Goal: Communication & Community: Answer question/provide support

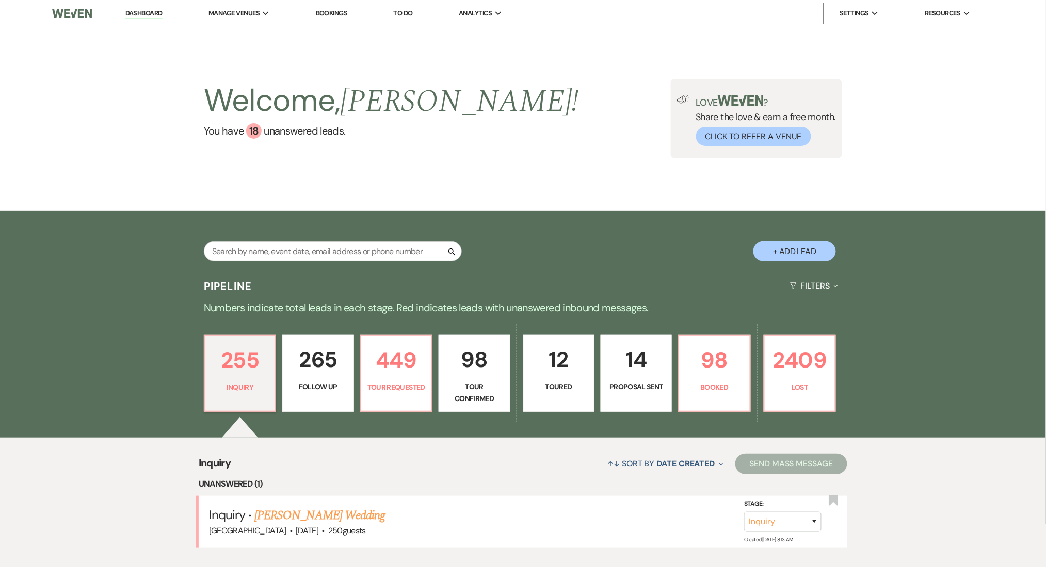
scroll to position [206, 0]
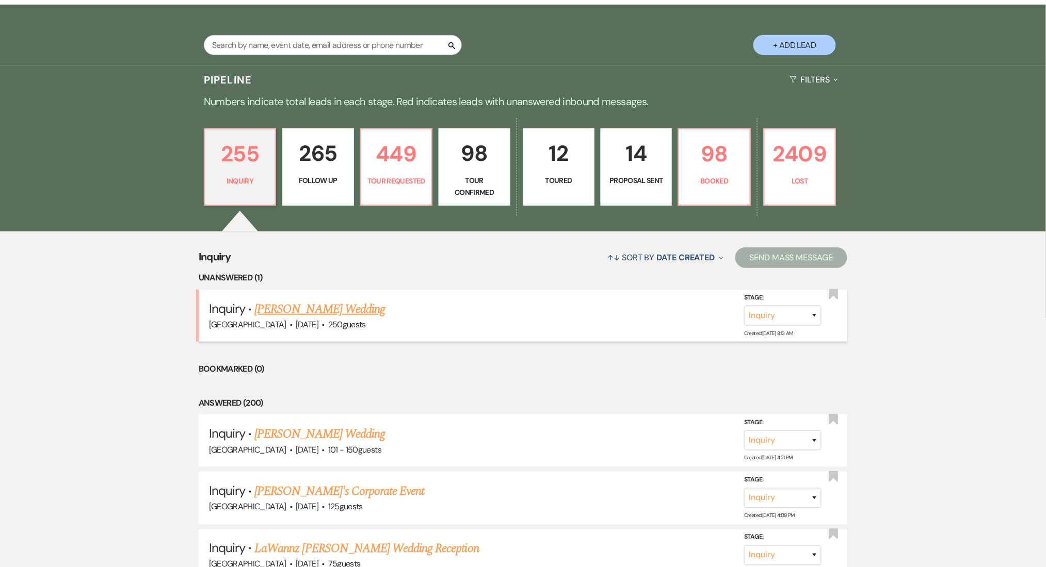
click at [325, 308] on link "Bria Davis's Wedding" at bounding box center [319, 309] width 131 height 19
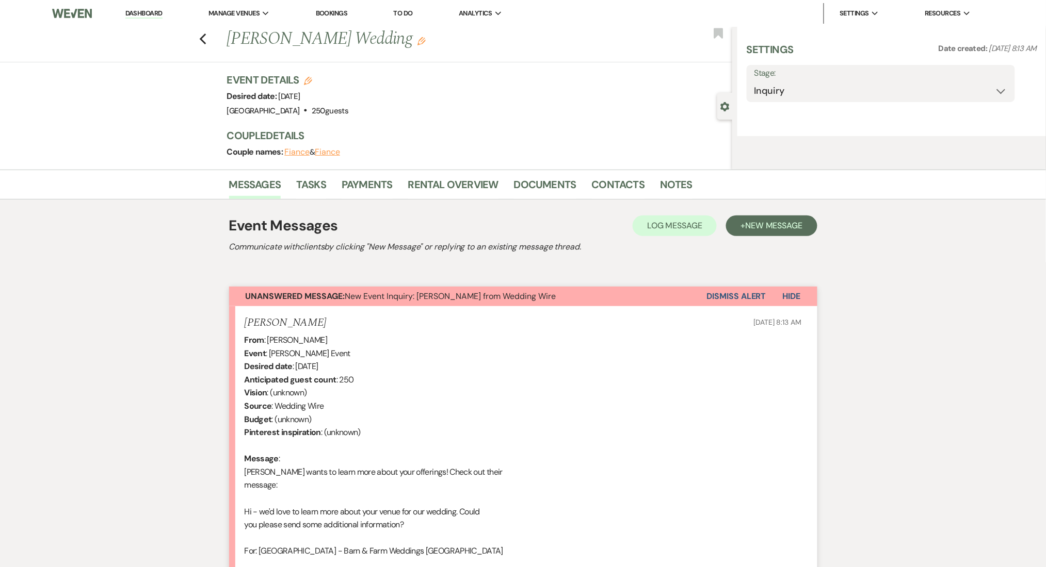
select select "3"
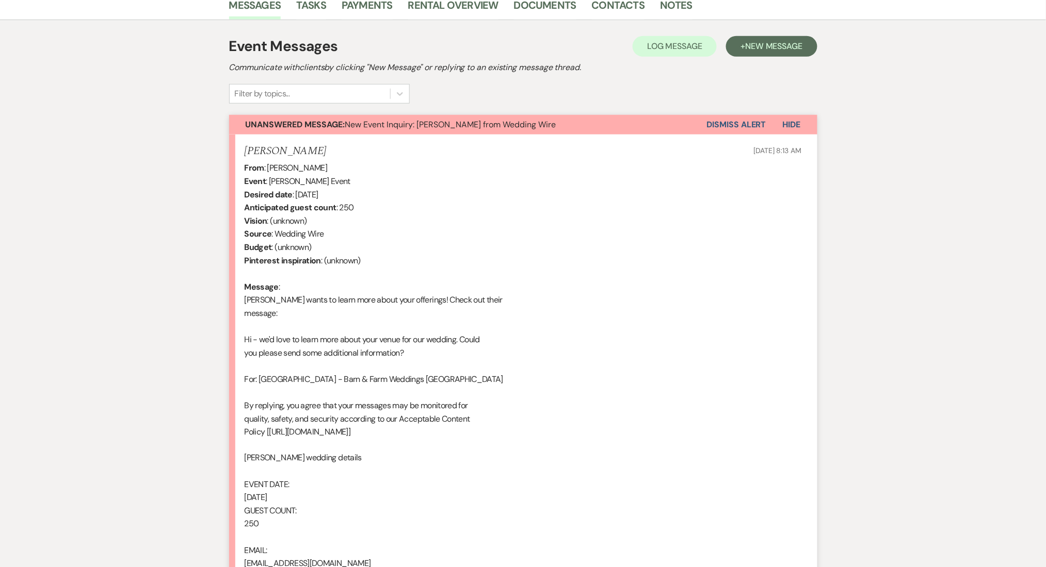
scroll to position [275, 0]
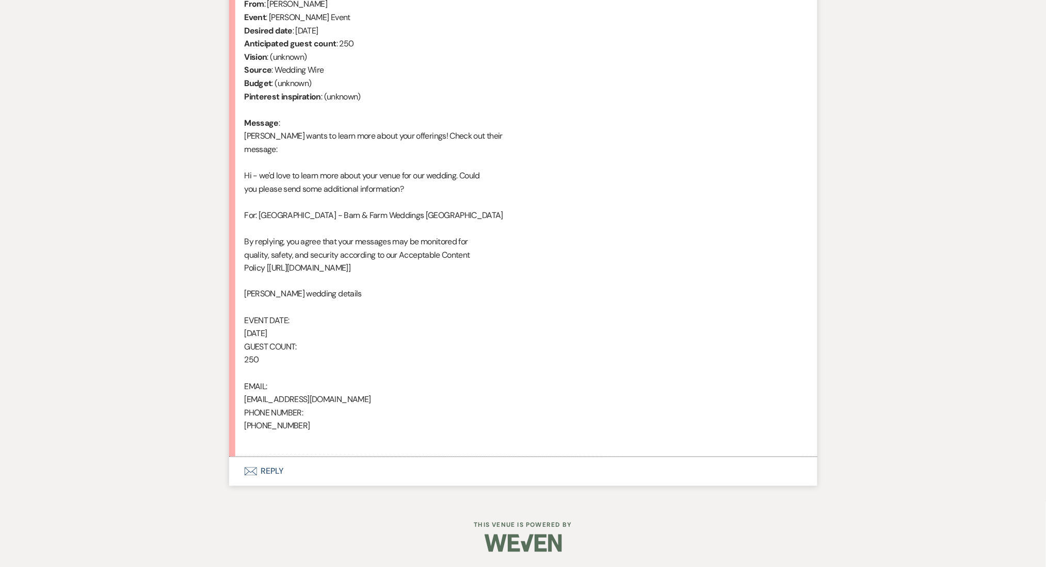
click at [300, 467] on button "Envelope Reply" at bounding box center [523, 472] width 588 height 29
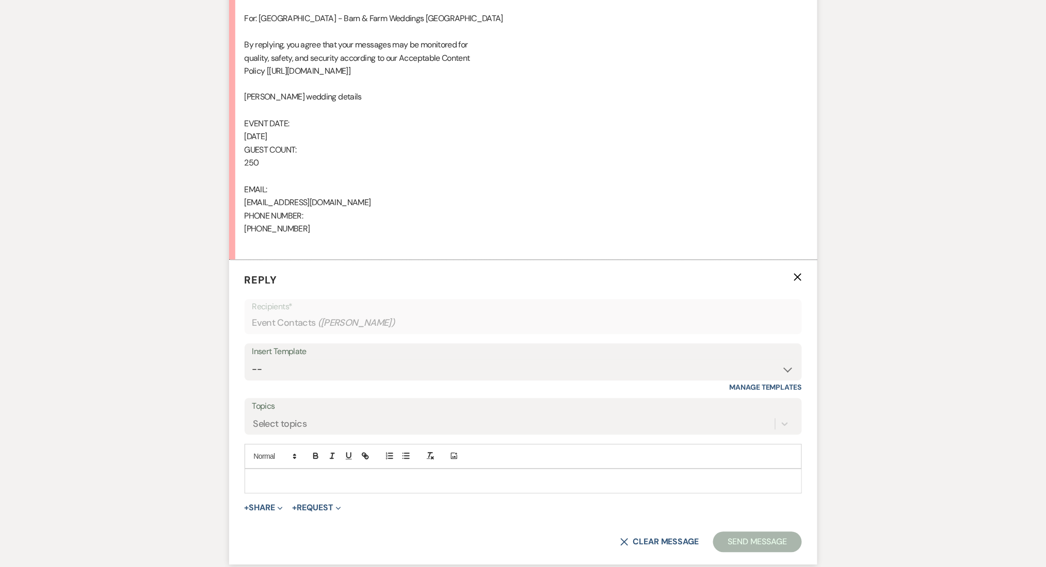
scroll to position [355, 0]
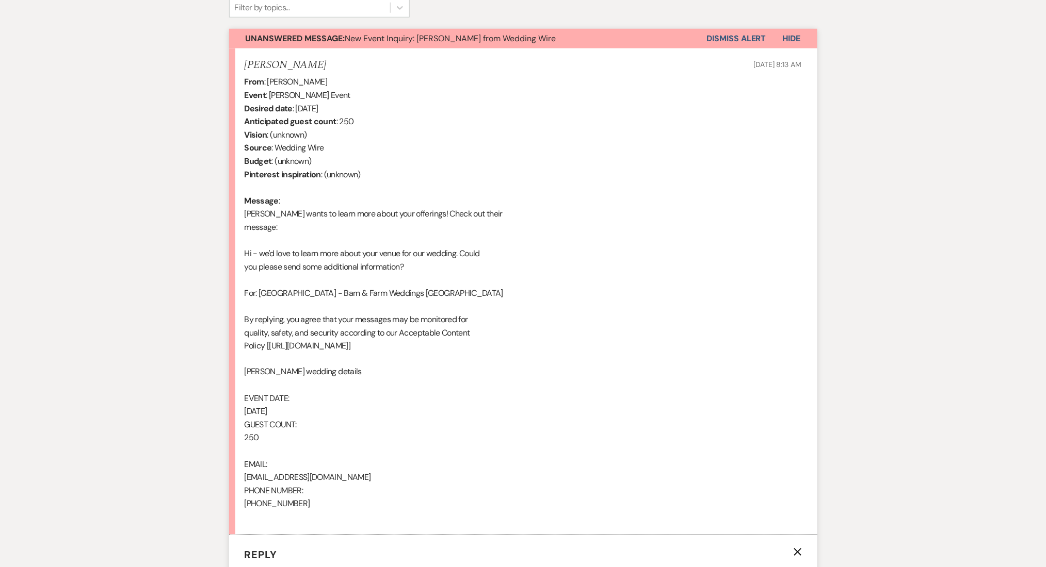
drag, startPoint x: 360, startPoint y: 108, endPoint x: 357, endPoint y: 16, distance: 92.4
click at [309, 104] on div "From : Bria Davis Event : Bria Davis's Event Desired date : August 1st 2026 Ant…" at bounding box center [522, 299] width 557 height 449
drag, startPoint x: 302, startPoint y: 78, endPoint x: 268, endPoint y: 79, distance: 33.6
click at [268, 79] on div "From : Bria Davis Event : Bria Davis's Event Desired date : August 1st 2026 Ant…" at bounding box center [522, 299] width 557 height 449
copy div "Bria Davis"
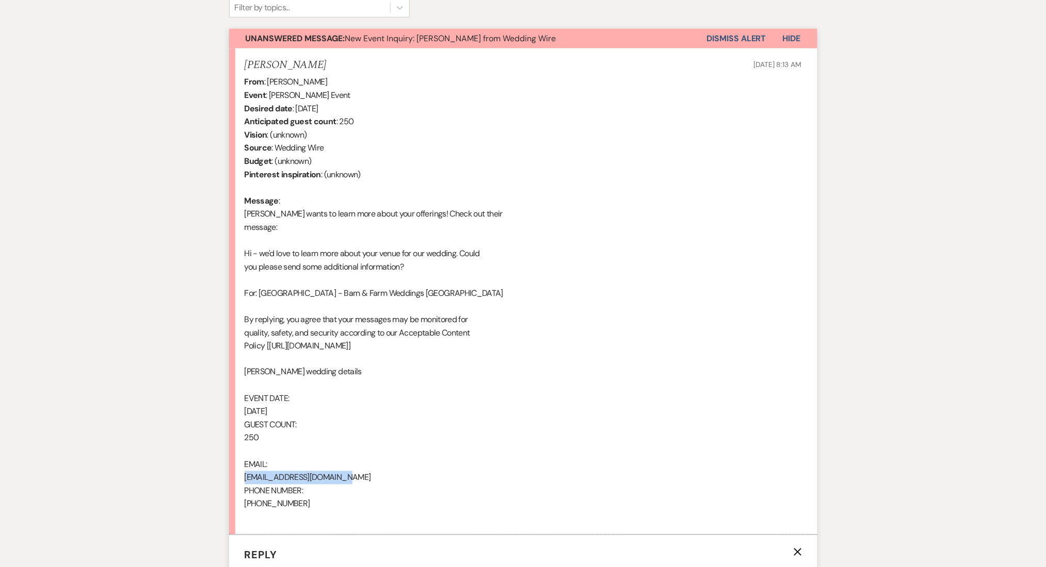
drag, startPoint x: 352, startPoint y: 482, endPoint x: 238, endPoint y: 475, distance: 114.7
click at [238, 475] on li "Bria Davis Sep 15, 2025, 8:13 AM From : Bria Davis Event : Bria Davis's Event D…" at bounding box center [523, 291] width 588 height 487
copy div "kevinandbria30@yahoo.com"
click at [271, 502] on div "From : Bria Davis Event : Bria Davis's Event Desired date : August 1st 2026 Ant…" at bounding box center [522, 299] width 557 height 449
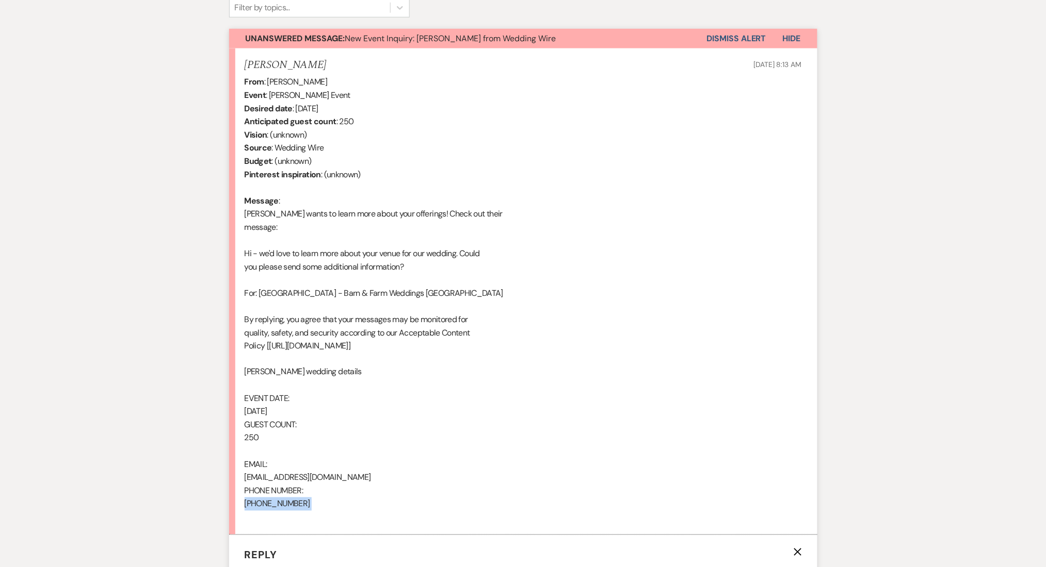
click at [271, 502] on div "From : Bria Davis Event : Bria Davis's Event Desired date : August 1st 2026 Ant…" at bounding box center [522, 299] width 557 height 449
copy div "478-464-4240"
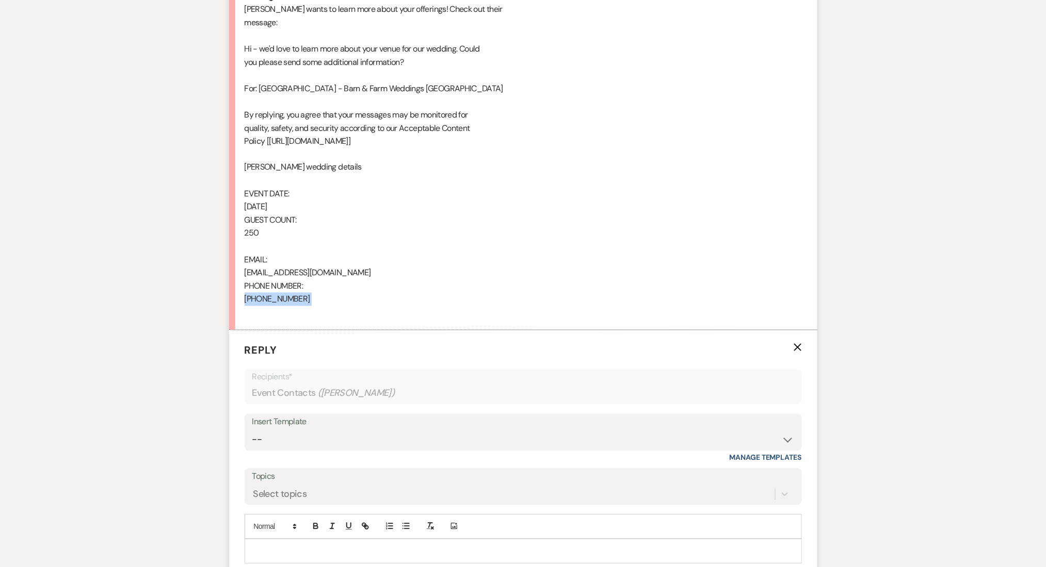
scroll to position [698, 0]
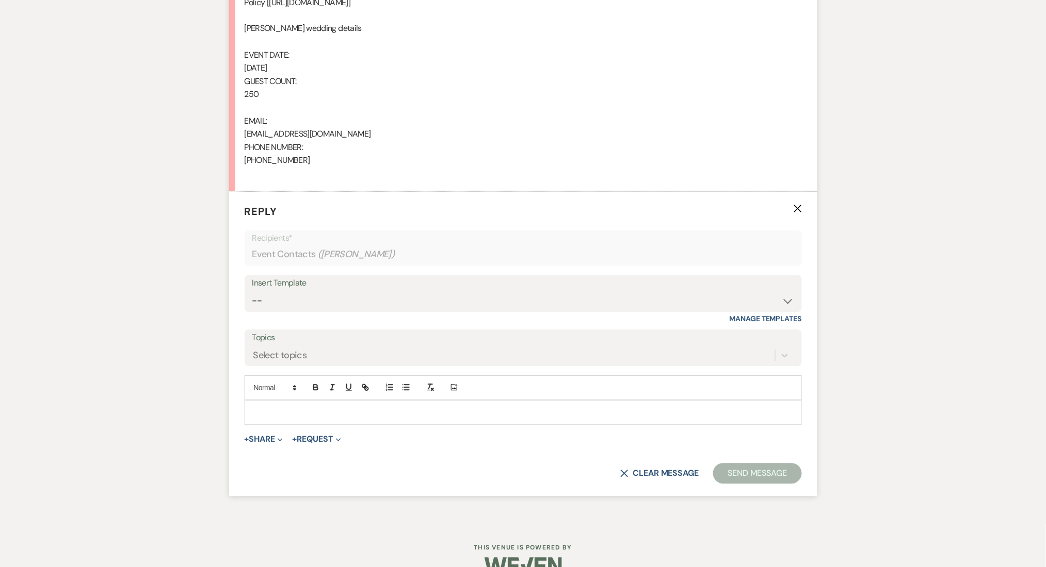
click at [300, 287] on div "Insert Template" at bounding box center [523, 283] width 542 height 15
click at [295, 304] on select "-- Inquiry Follow Up Email #2 Contract Sending Template Payment Template Rental…" at bounding box center [523, 301] width 542 height 20
select select "4375"
click at [252, 291] on select "-- Inquiry Follow Up Email #2 Contract Sending Template Payment Template Rental…" at bounding box center [523, 301] width 542 height 20
click at [191, 282] on div "Messages Tasks Payments Rental Overview Documents Contacts Notes Event Messages…" at bounding box center [523, 43] width 1046 height 964
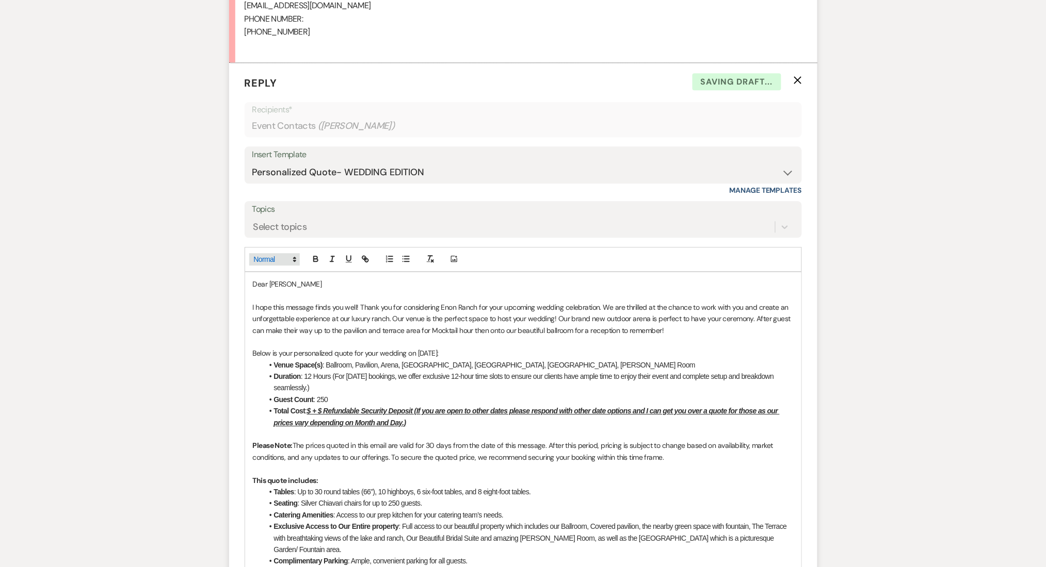
scroll to position [836, 0]
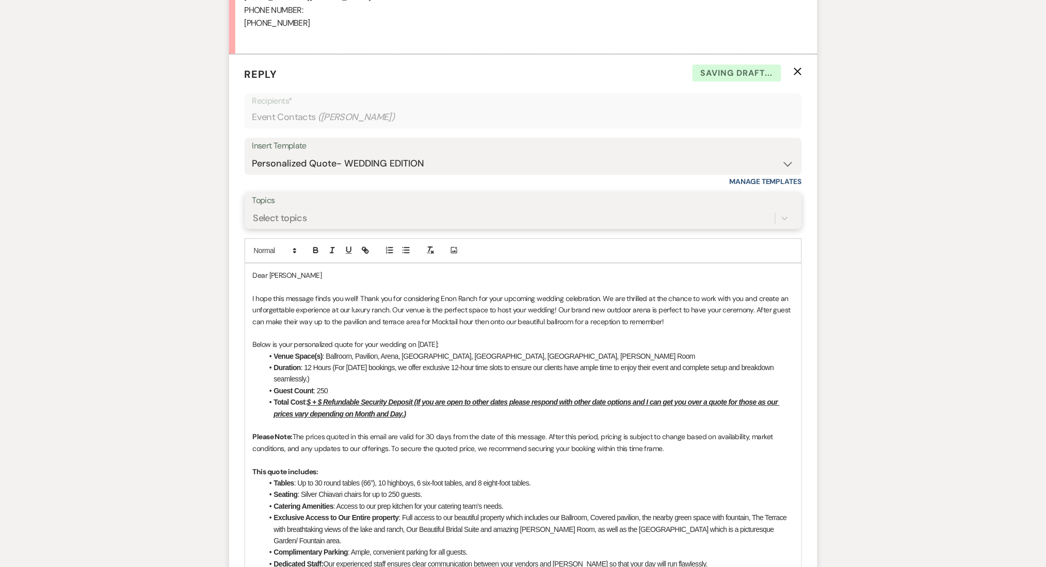
click at [285, 217] on div "Select topics" at bounding box center [280, 218] width 54 height 14
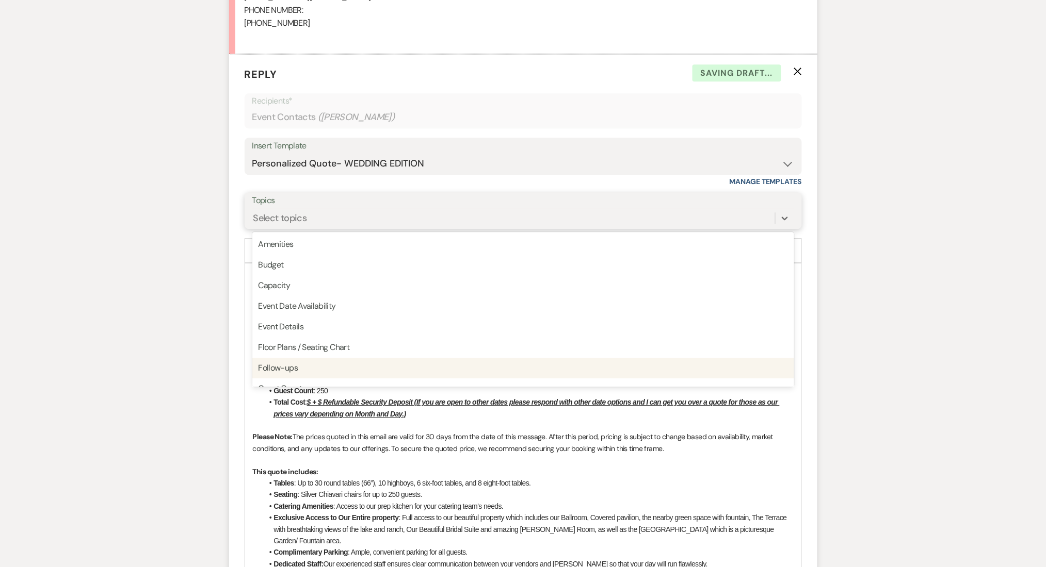
click at [273, 366] on div "Follow-ups" at bounding box center [523, 368] width 542 height 21
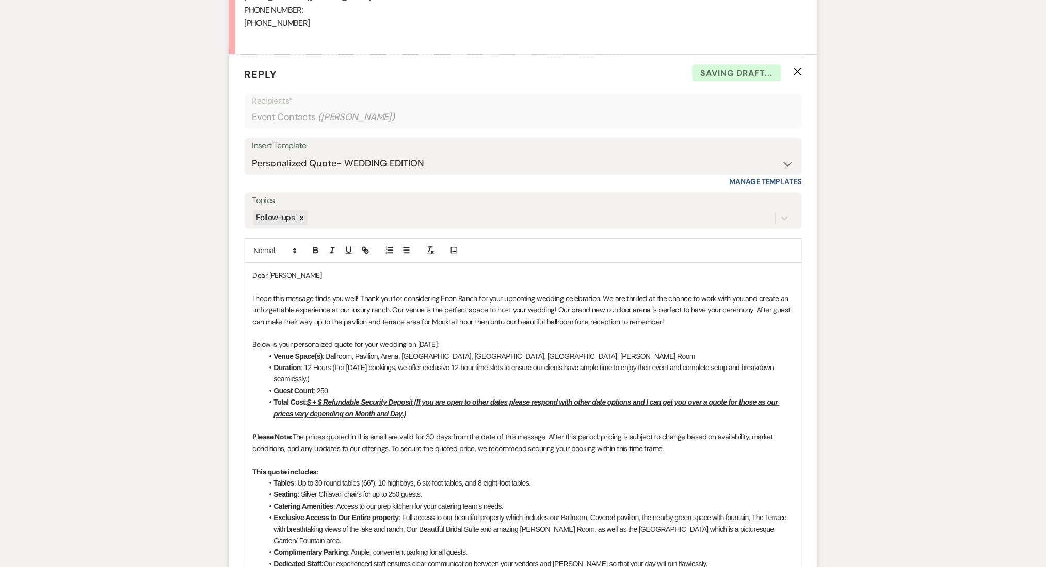
click at [188, 350] on div "Messages Tasks Payments Rental Overview Documents Contacts Notes Event Messages…" at bounding box center [523, 309] width 1046 height 1773
click at [311, 402] on u "$ + $ Refundable Security Deposit (If you are open to other dates please respon…" at bounding box center [526, 408] width 505 height 20
click at [342, 403] on u "$15,000 + $ Refundable Security Deposit (If you are open to other dates please …" at bounding box center [530, 408] width 513 height 20
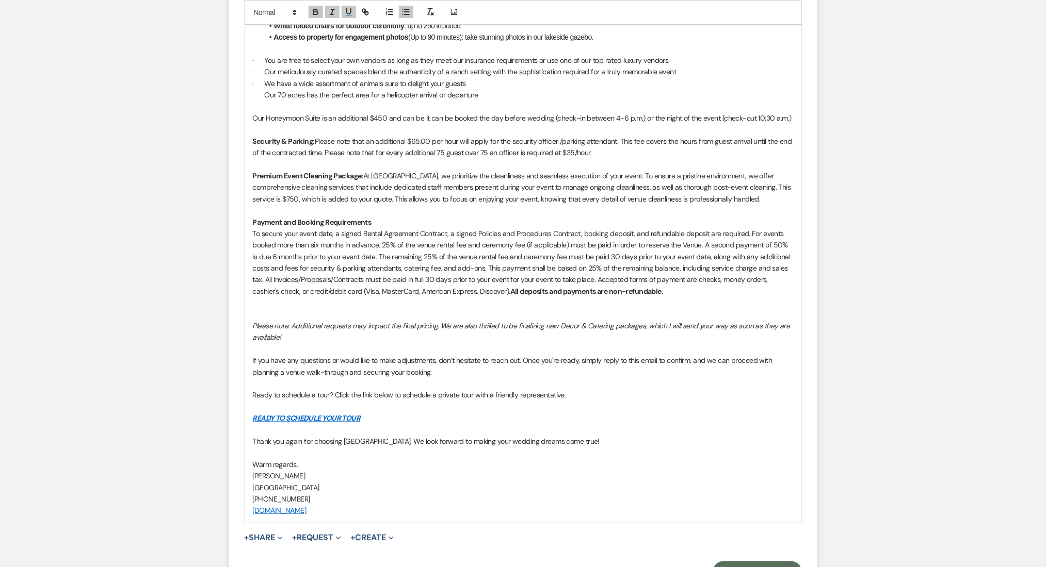
scroll to position [1519, 0]
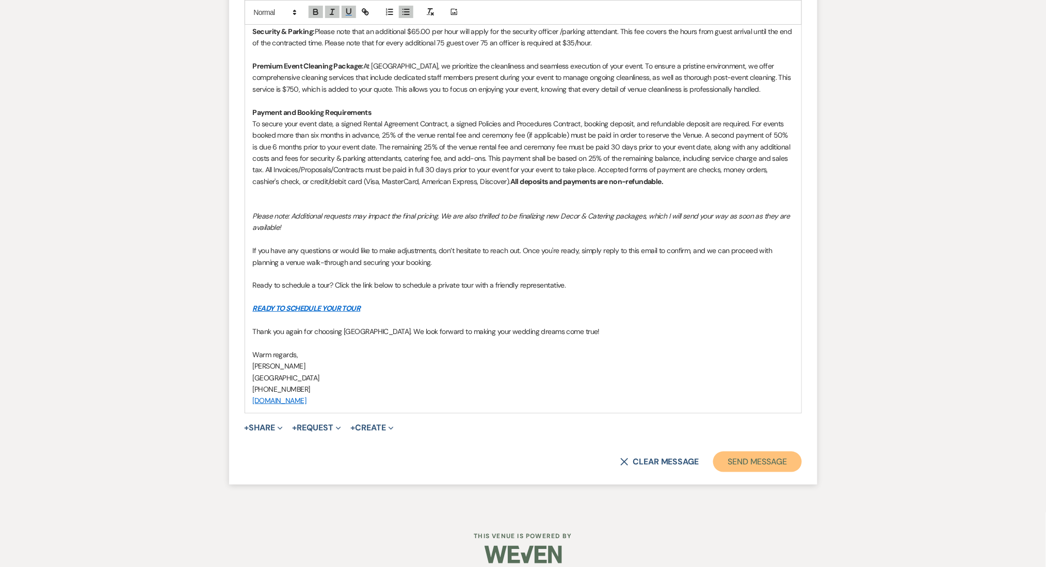
click at [738, 452] on button "Send Message" at bounding box center [757, 462] width 88 height 21
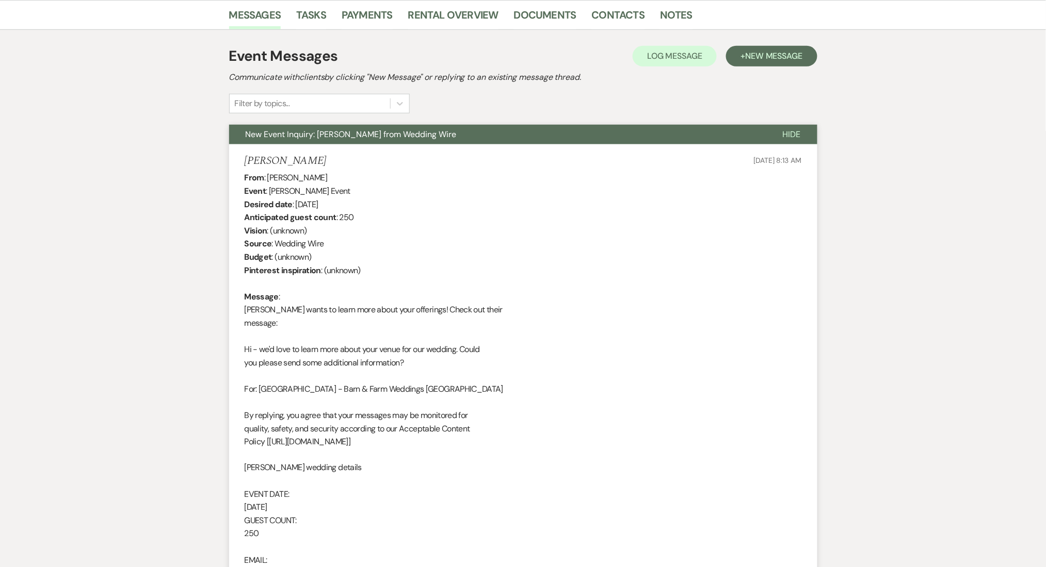
scroll to position [0, 0]
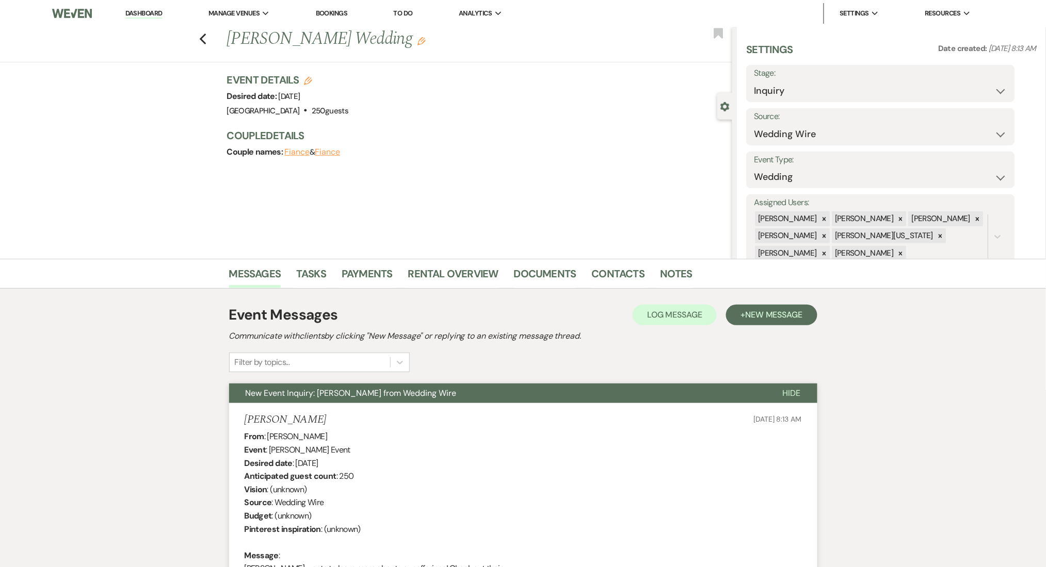
drag, startPoint x: 141, startPoint y: 19, endPoint x: 141, endPoint y: 13, distance: 5.7
click at [141, 19] on li "Dashboard" at bounding box center [143, 13] width 47 height 21
click at [141, 11] on link "Dashboard" at bounding box center [143, 14] width 37 height 10
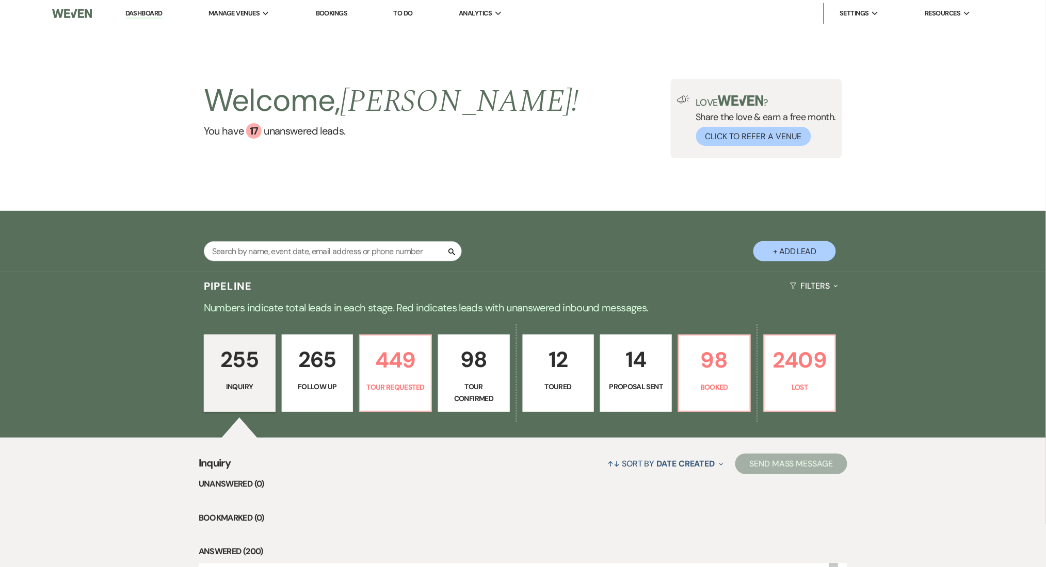
click at [323, 360] on p "265" at bounding box center [317, 359] width 58 height 35
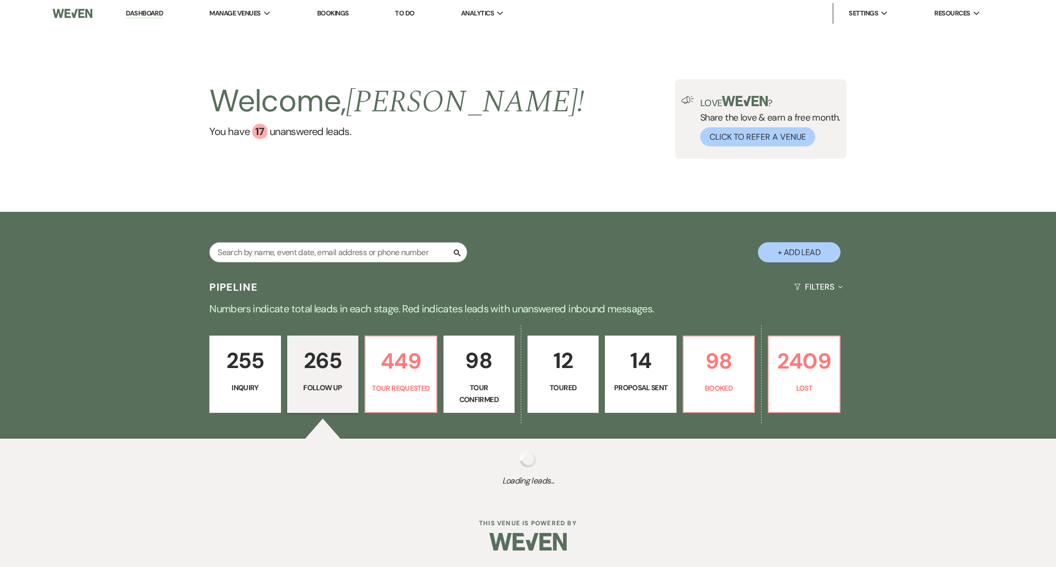
select select "9"
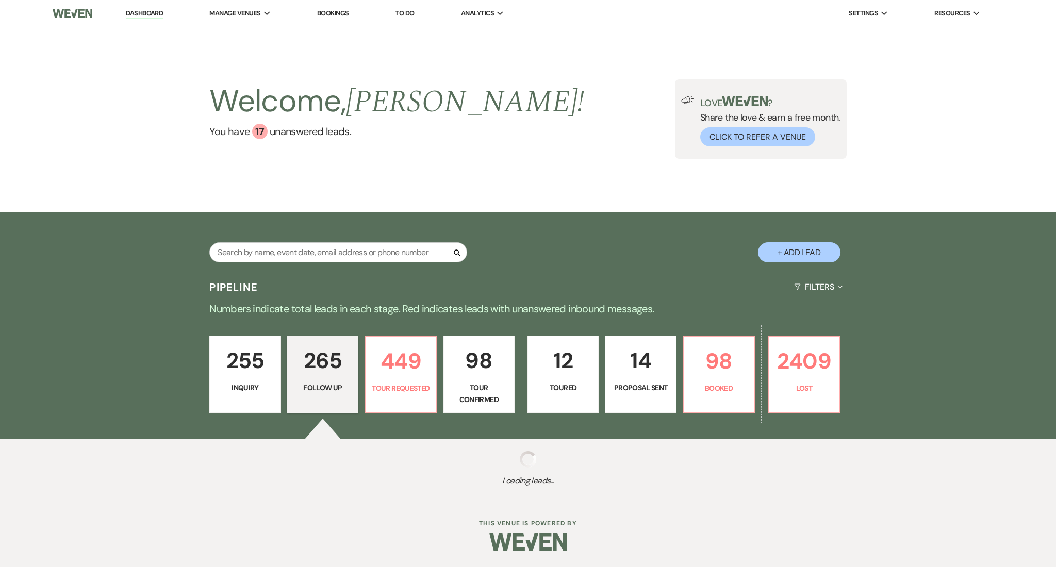
select select "9"
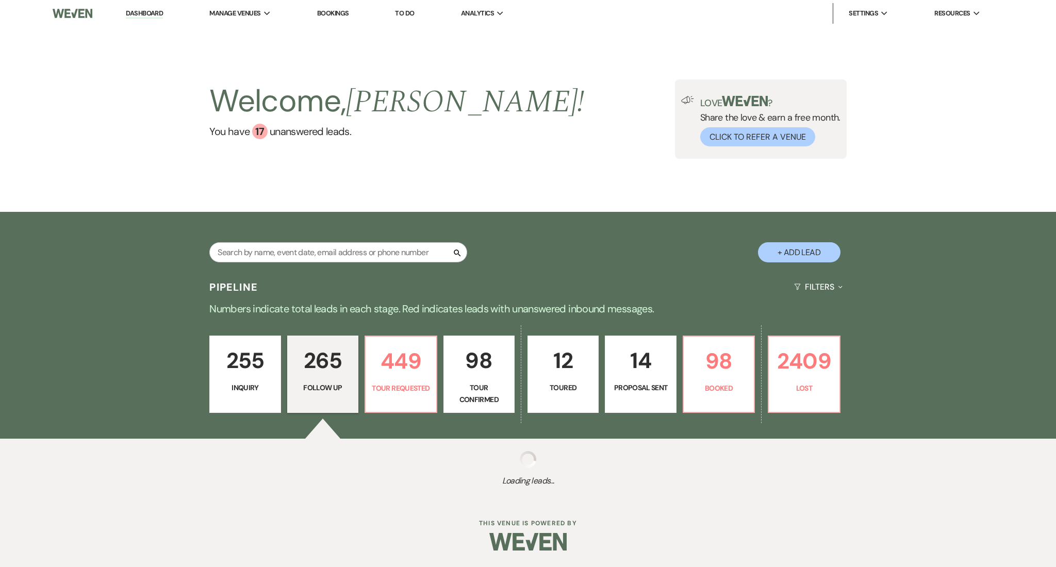
select select "9"
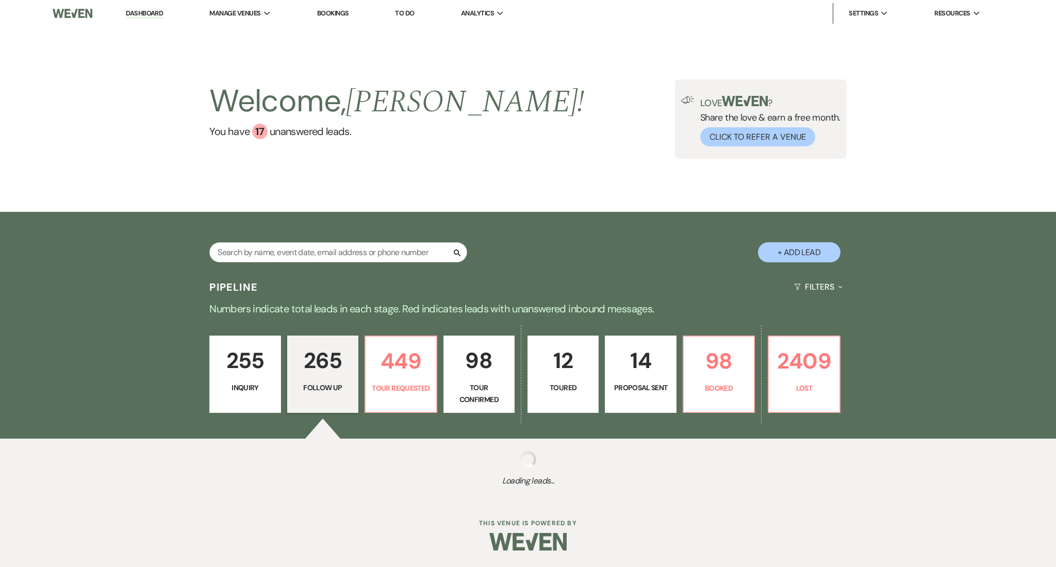
select select "9"
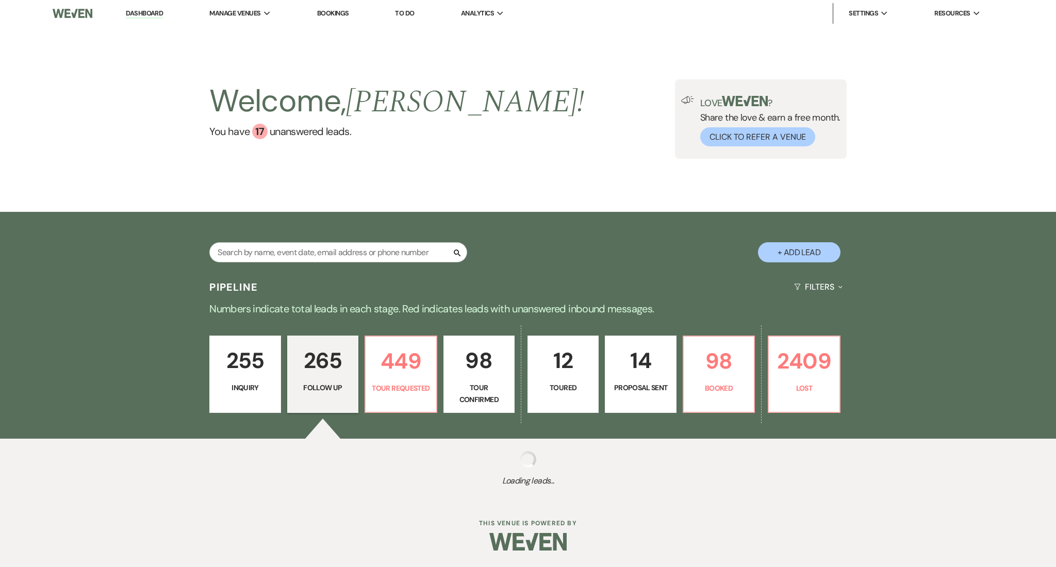
select select "9"
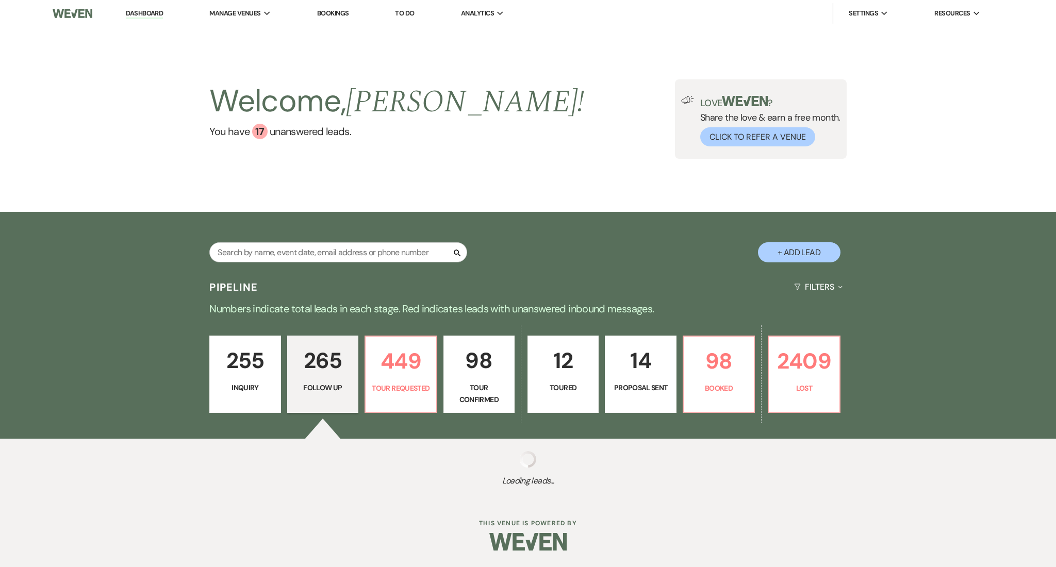
select select "9"
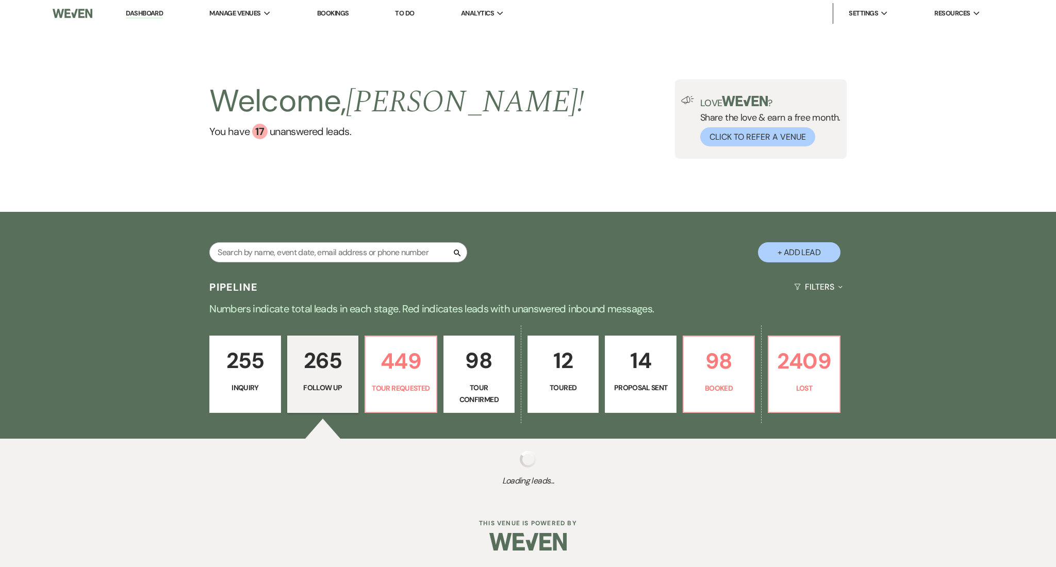
select select "9"
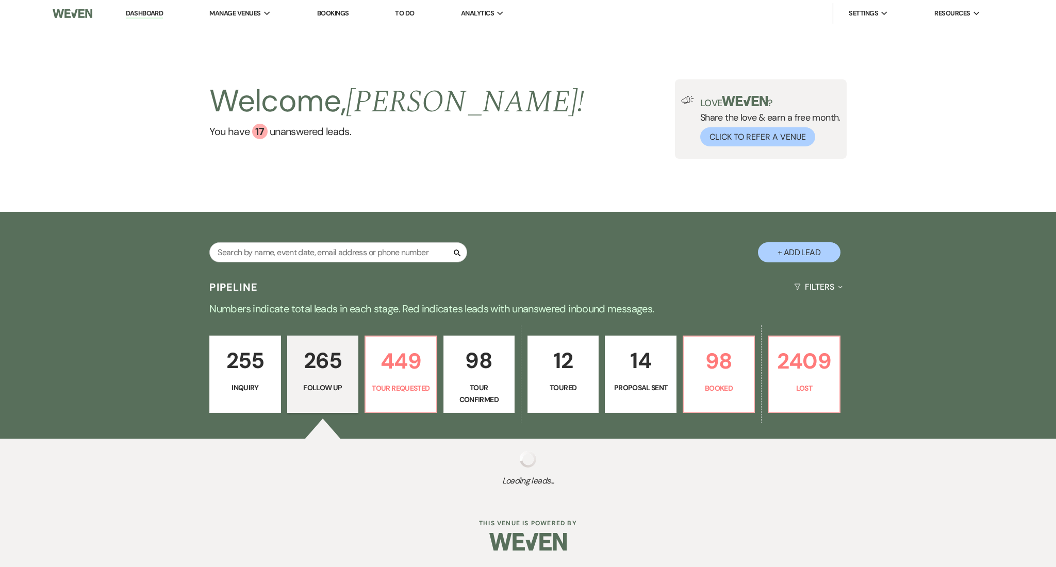
select select "9"
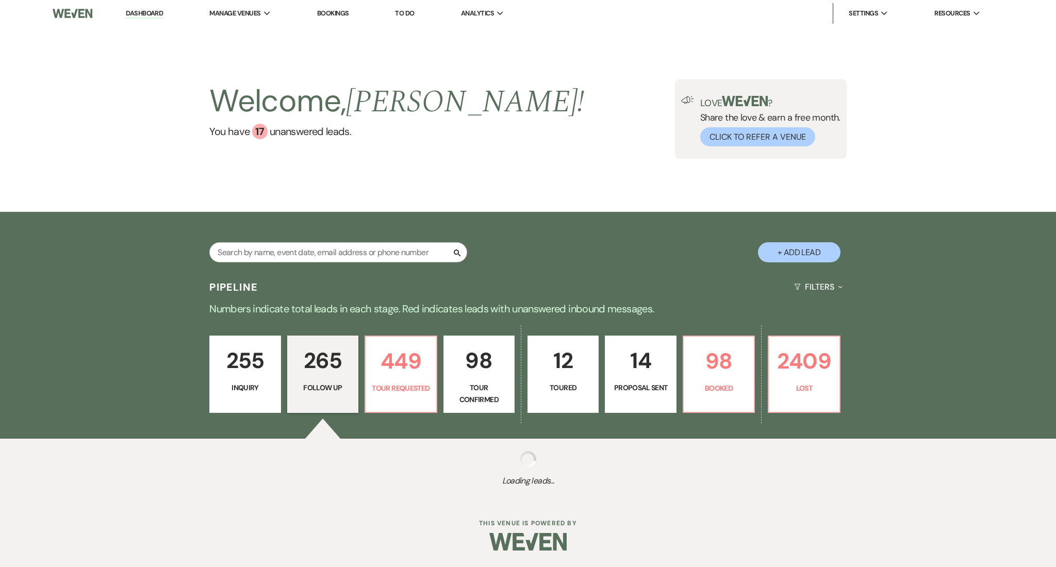
select select "9"
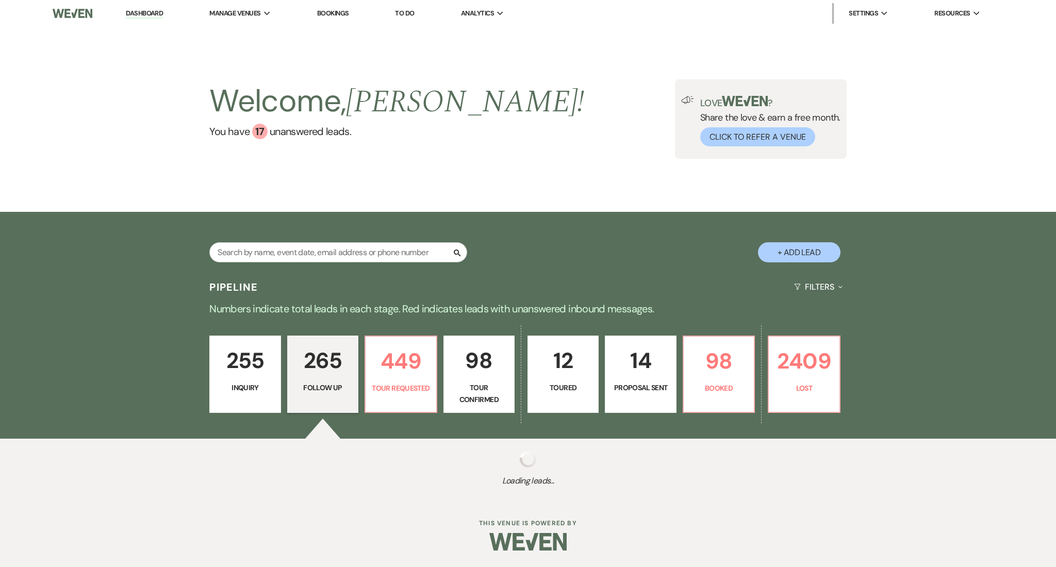
select select "9"
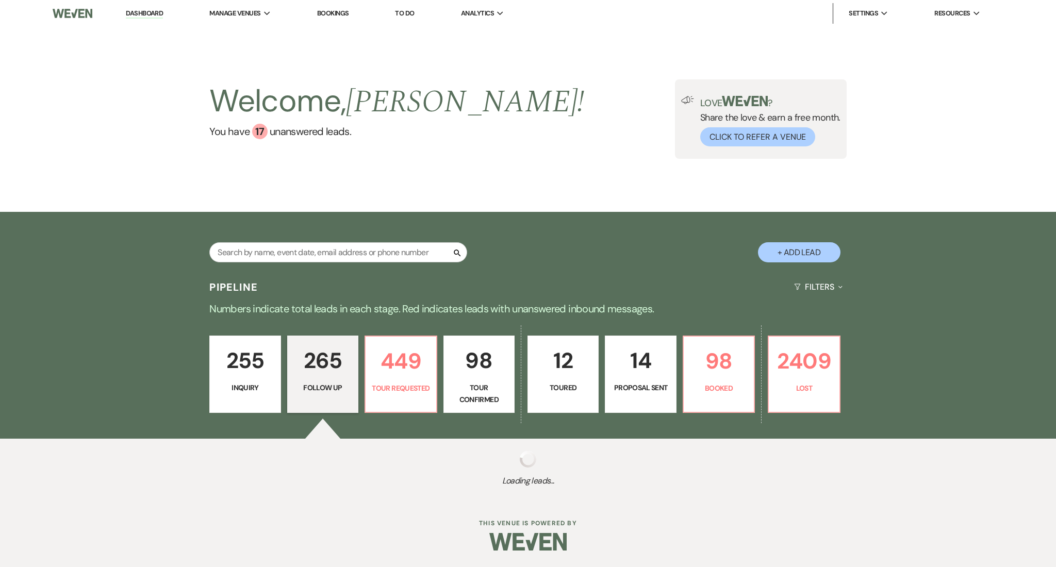
select select "9"
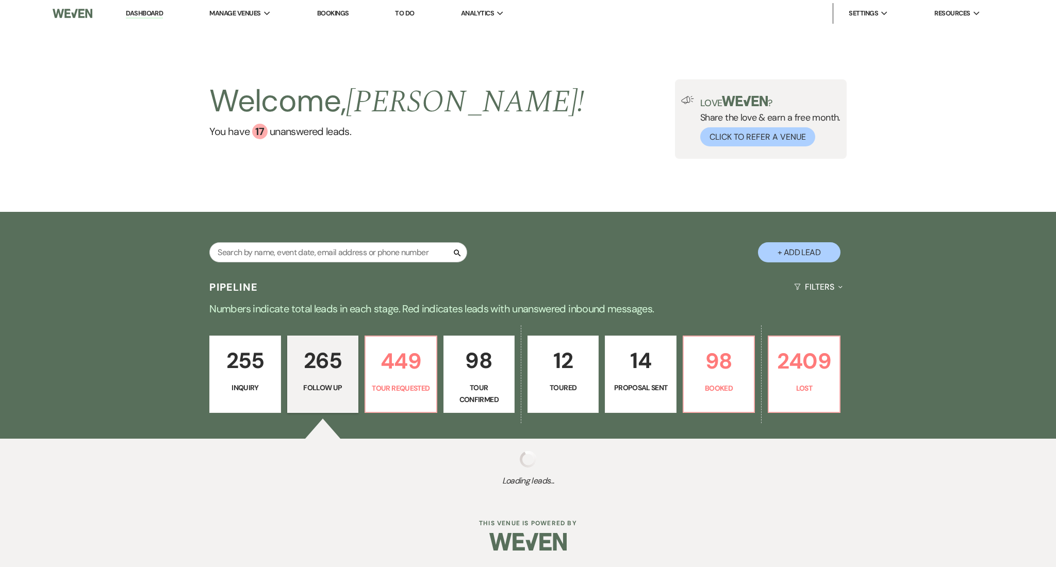
select select "9"
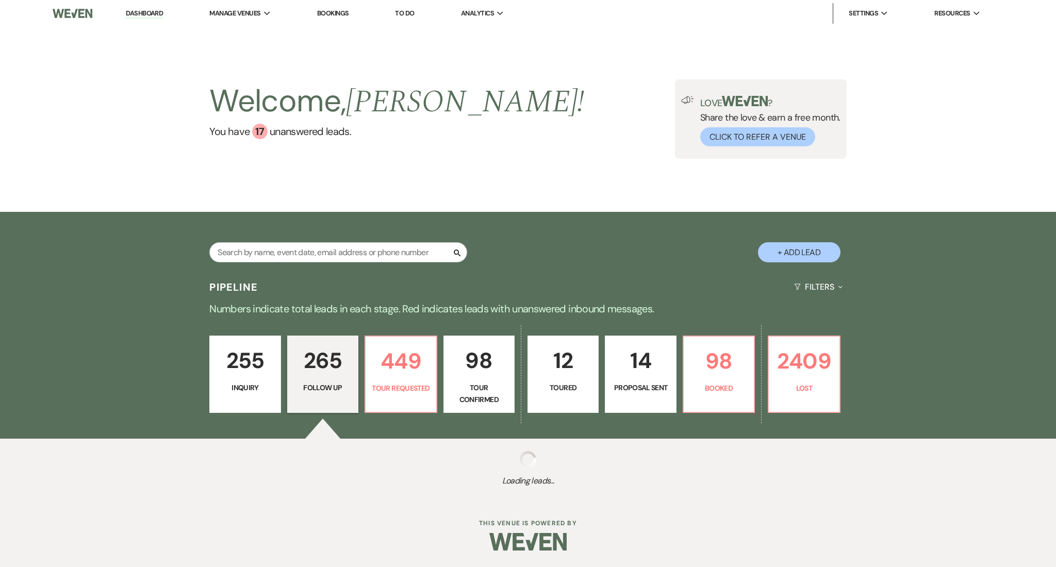
select select "9"
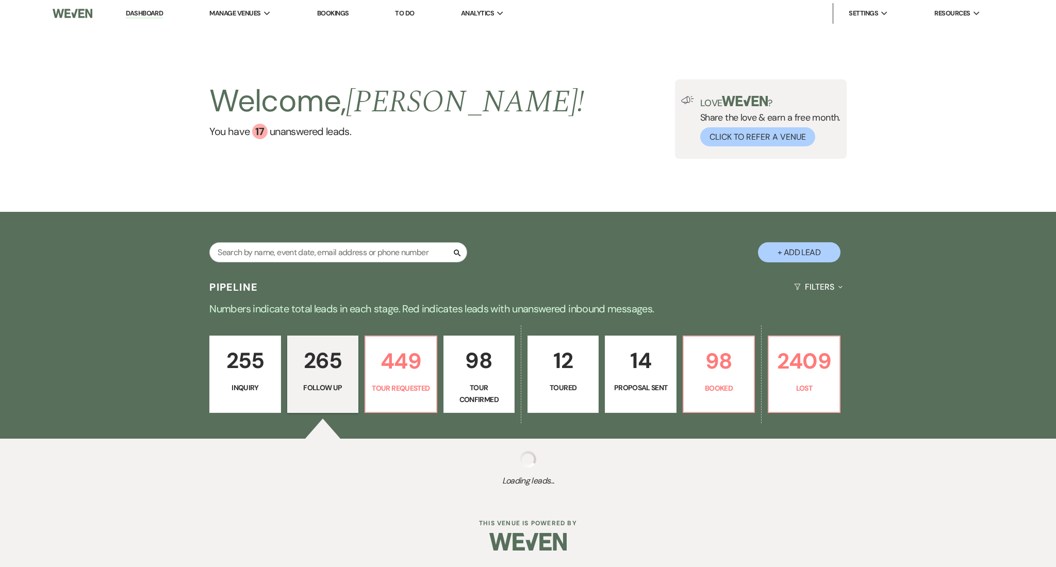
select select "9"
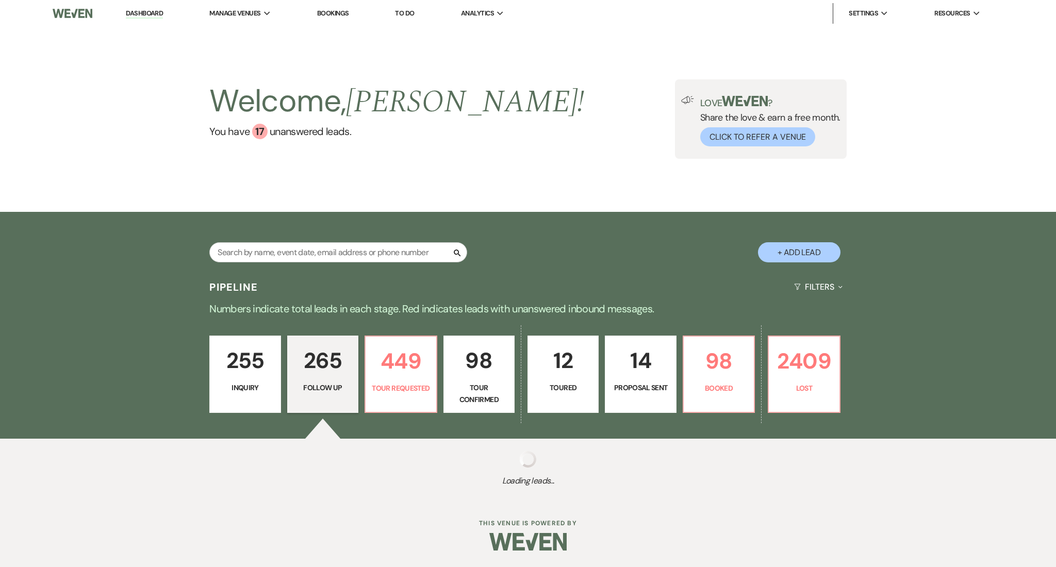
select select "9"
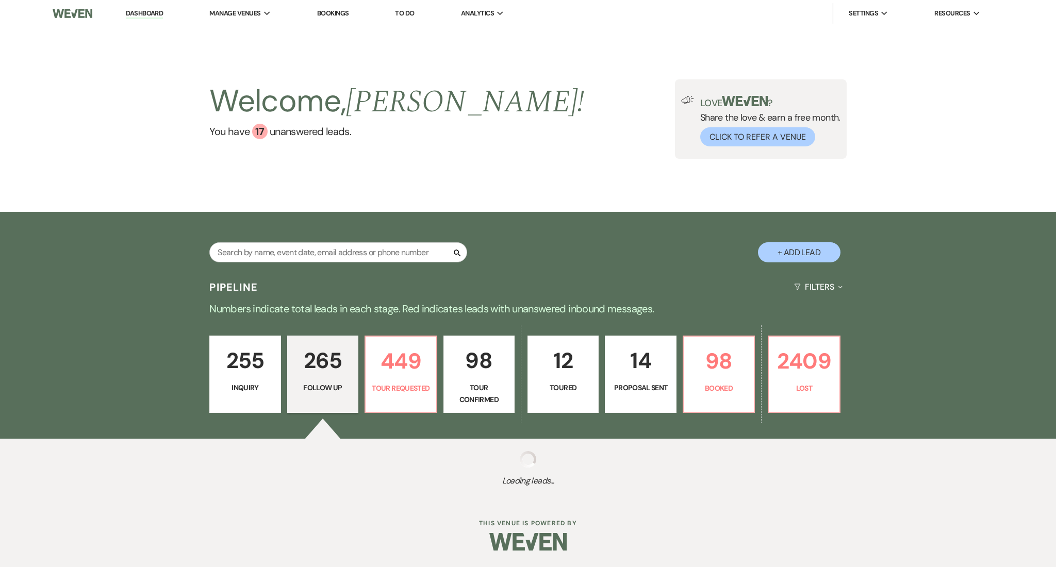
select select "9"
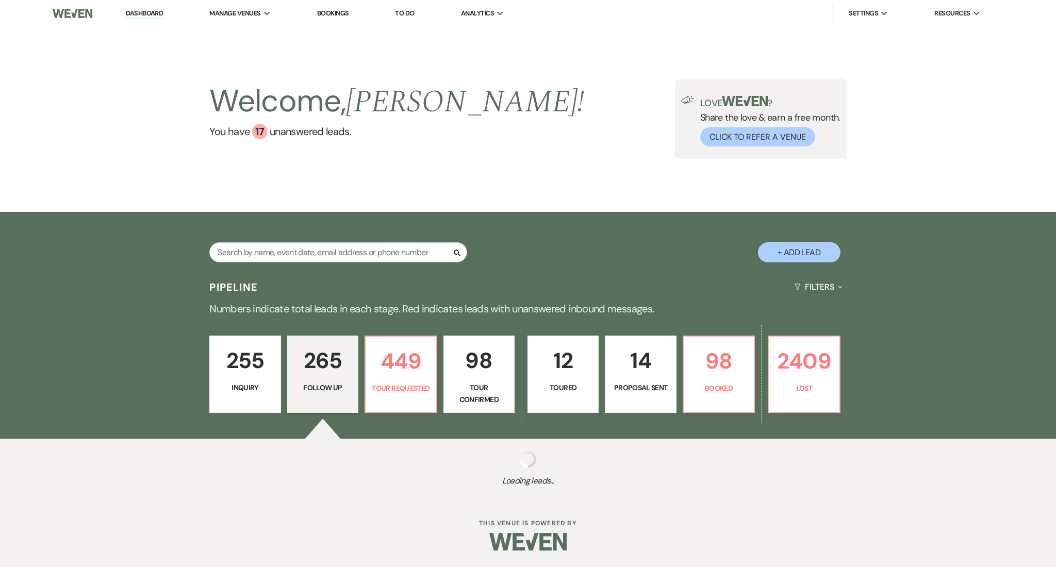
select select "9"
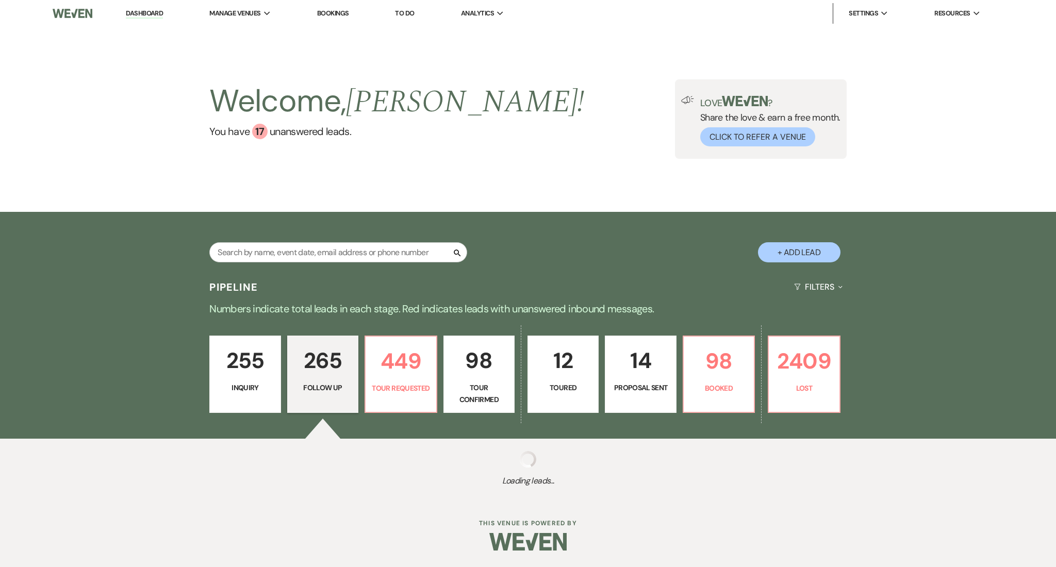
select select "9"
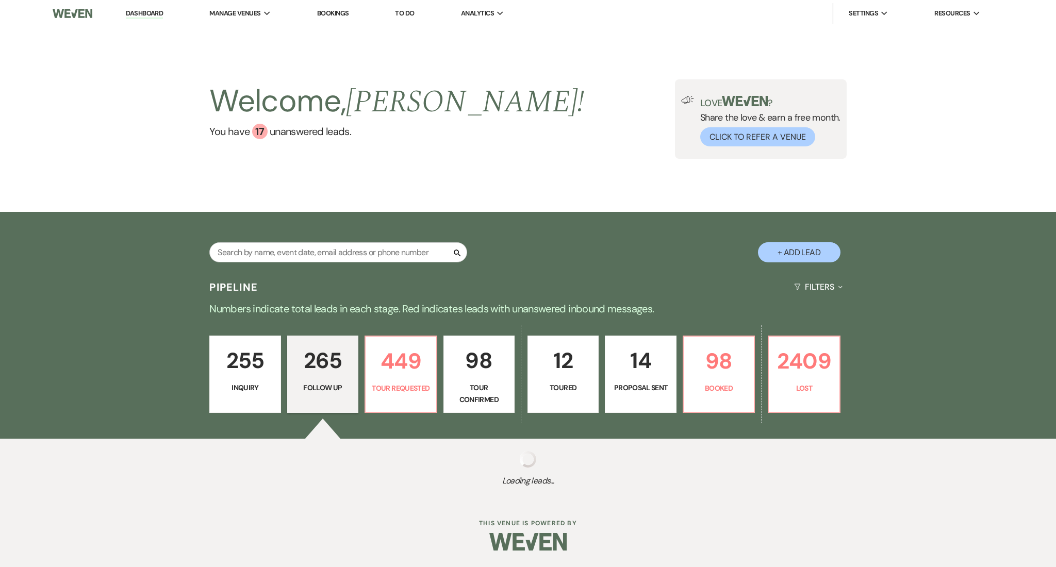
select select "9"
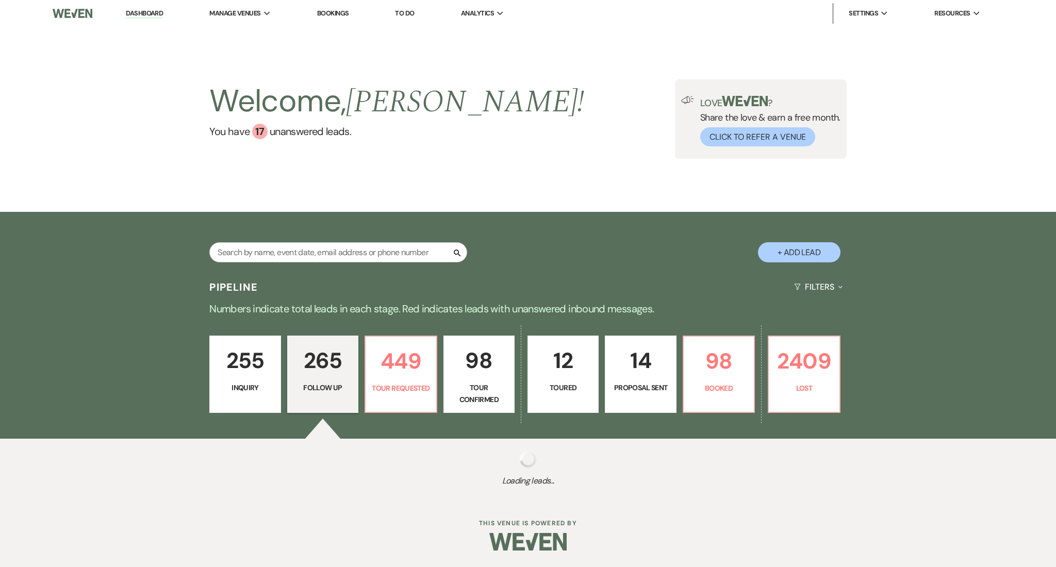
select select "9"
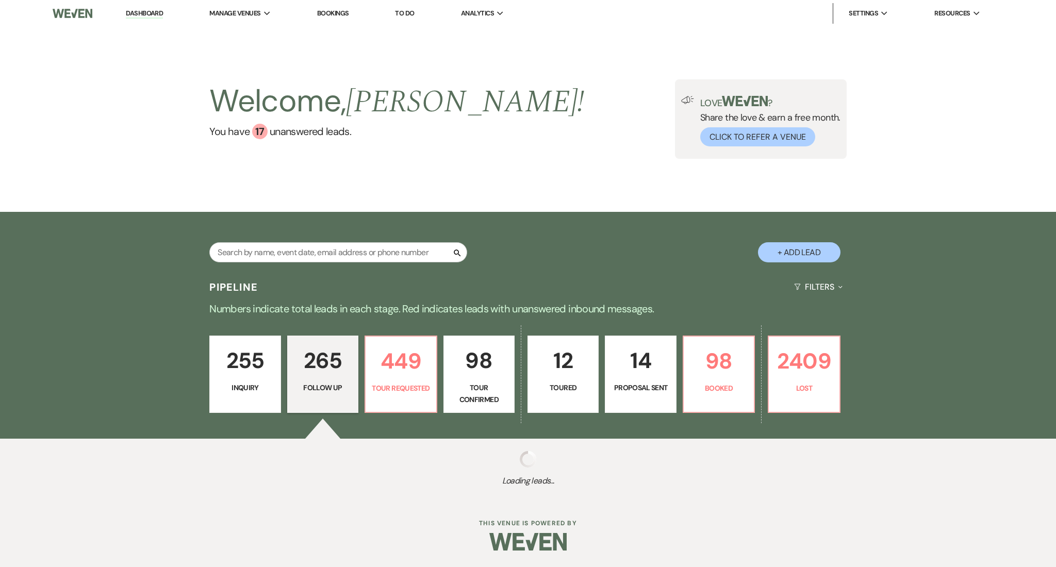
select select "9"
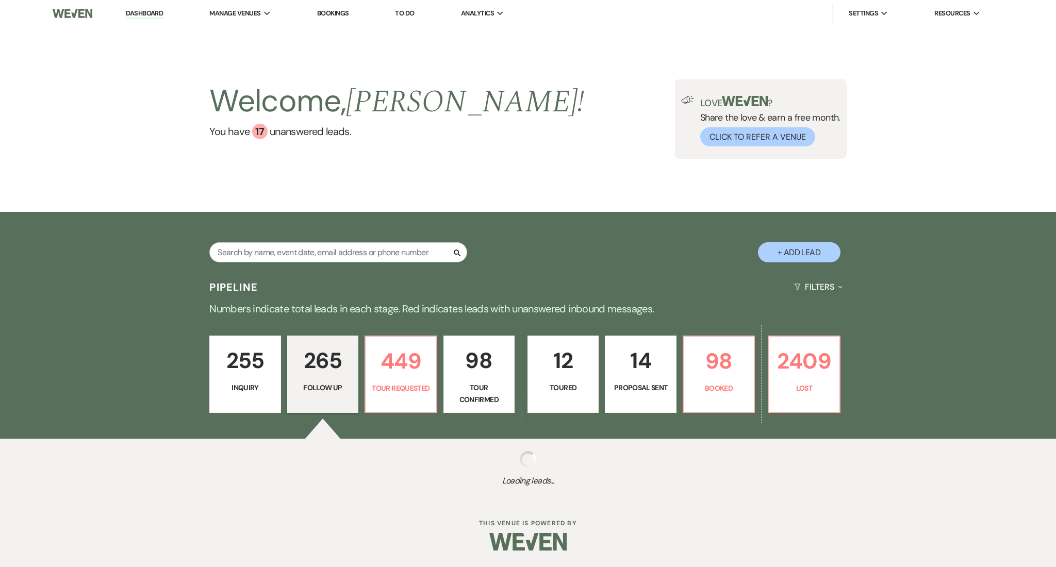
select select "9"
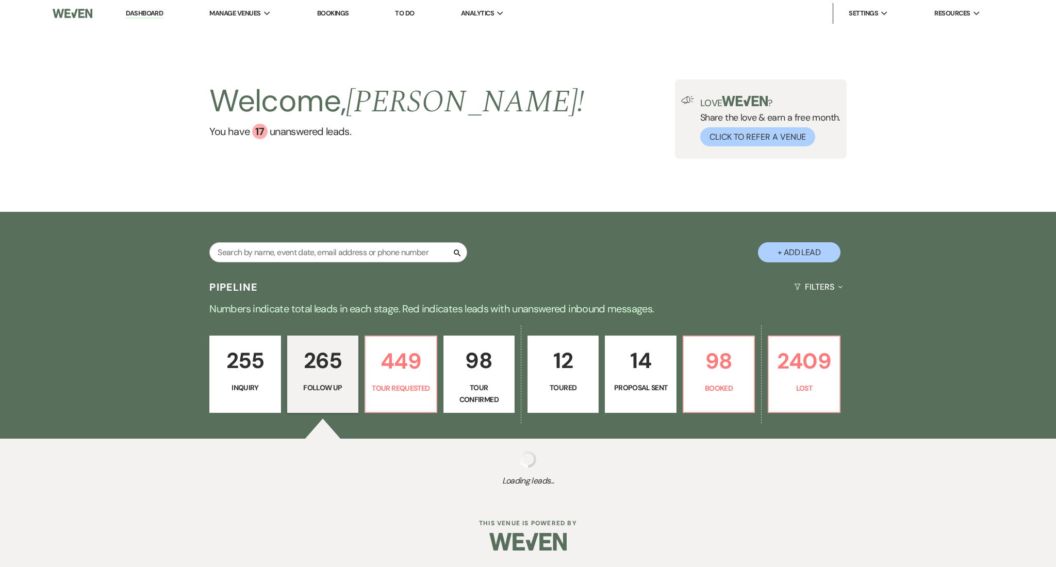
select select "9"
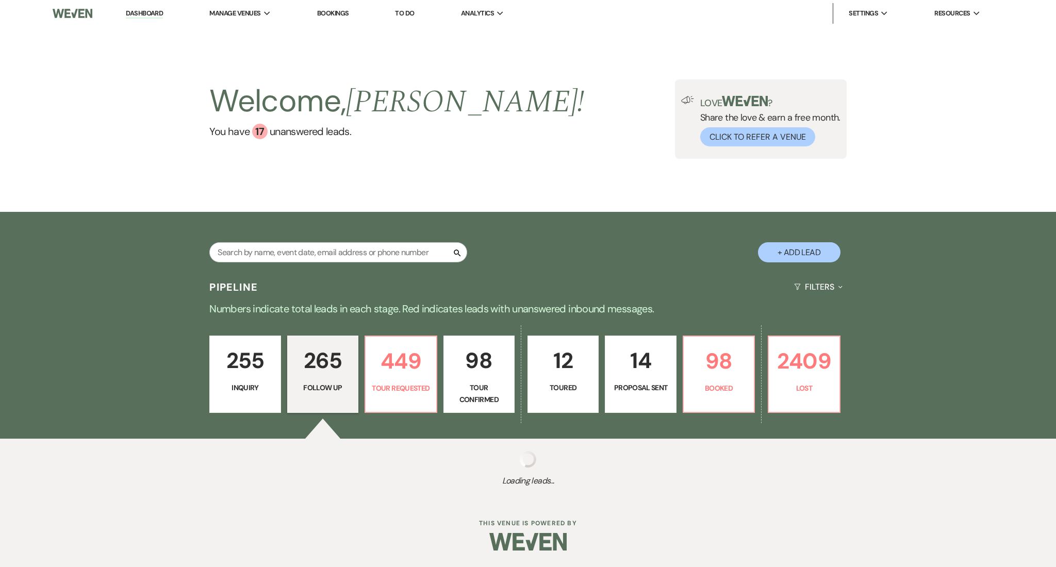
select select "9"
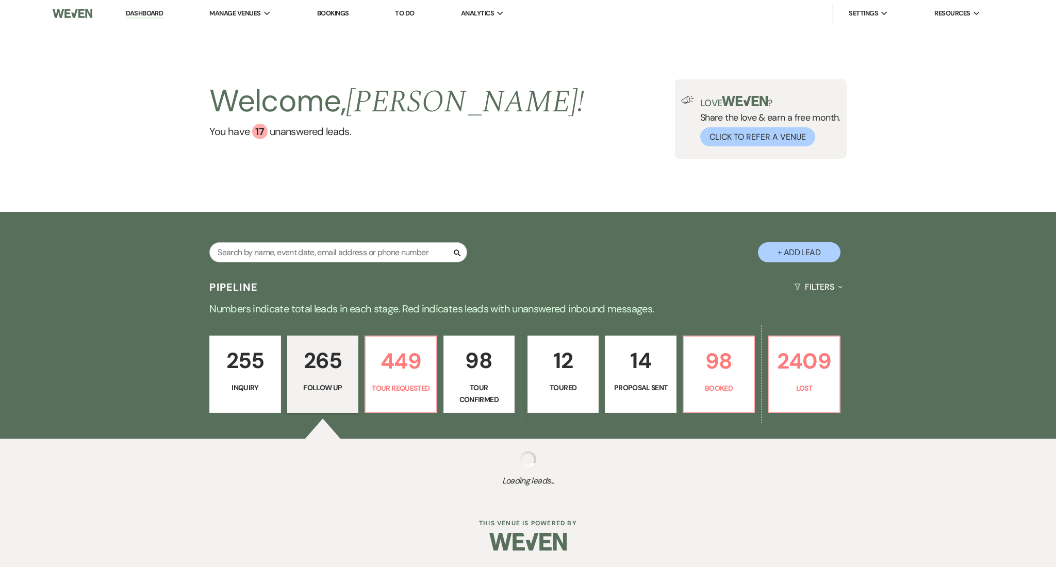
select select "9"
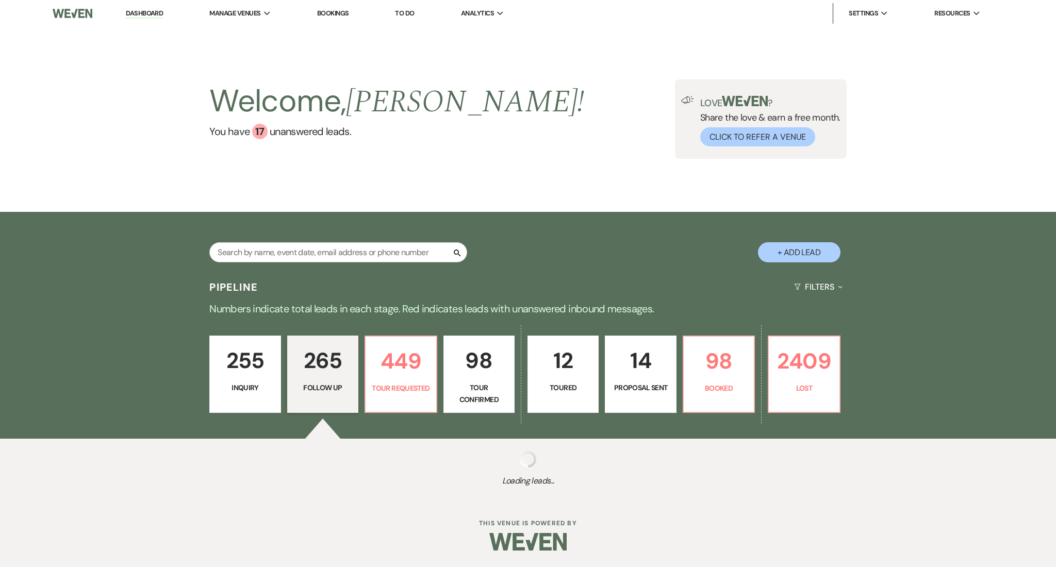
select select "9"
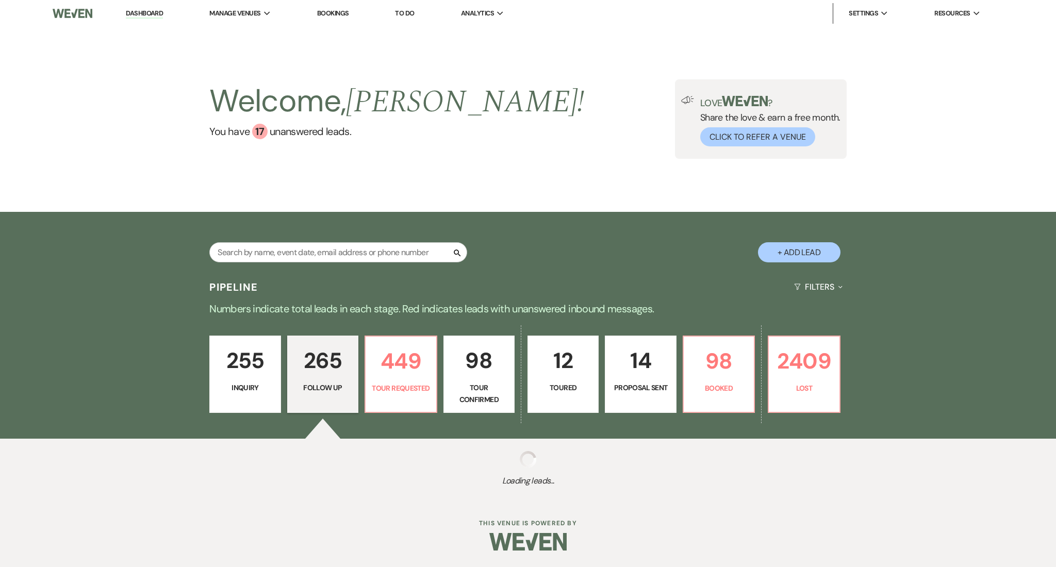
select select "9"
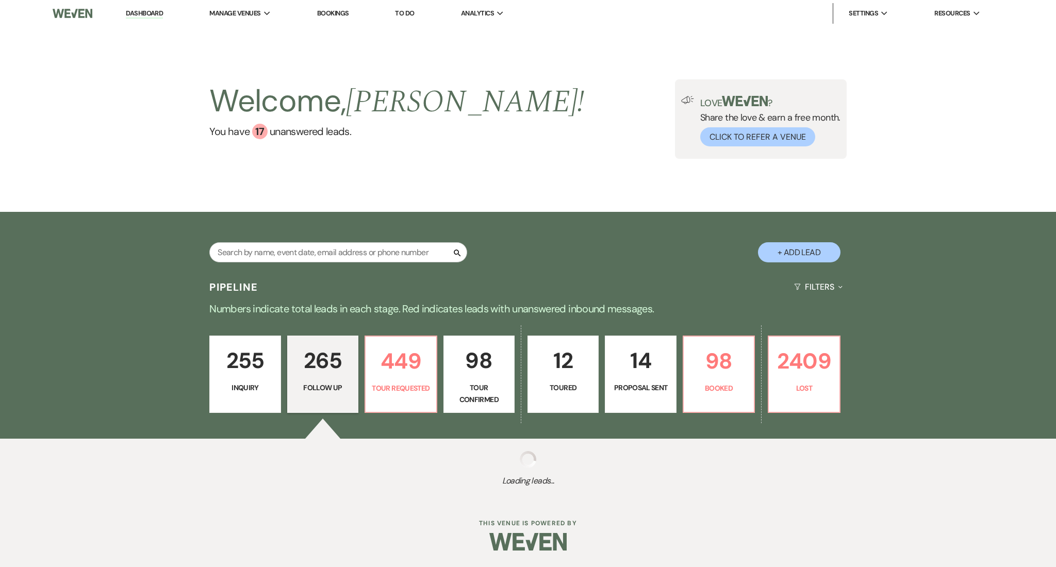
select select "9"
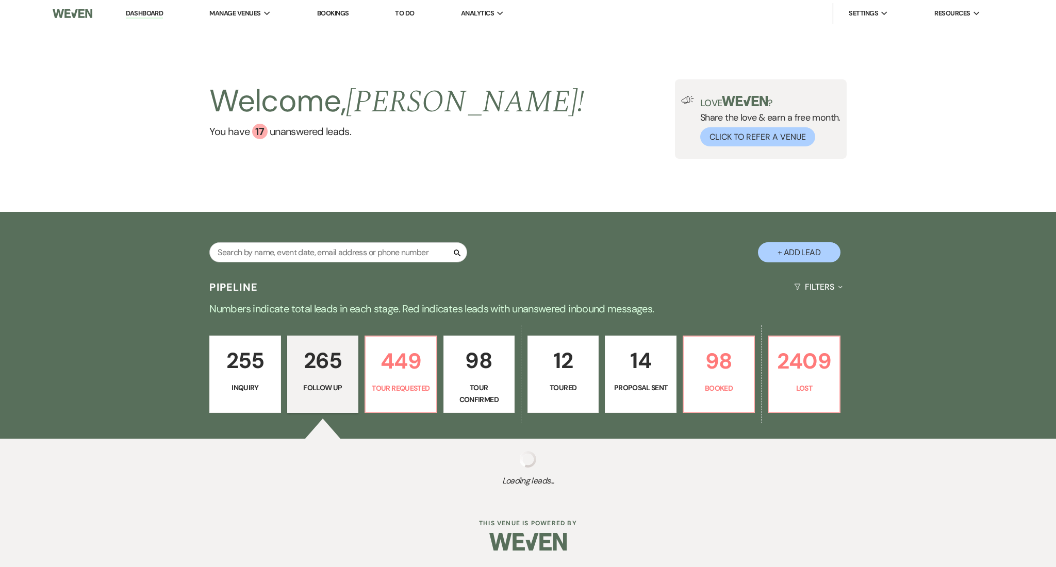
select select "9"
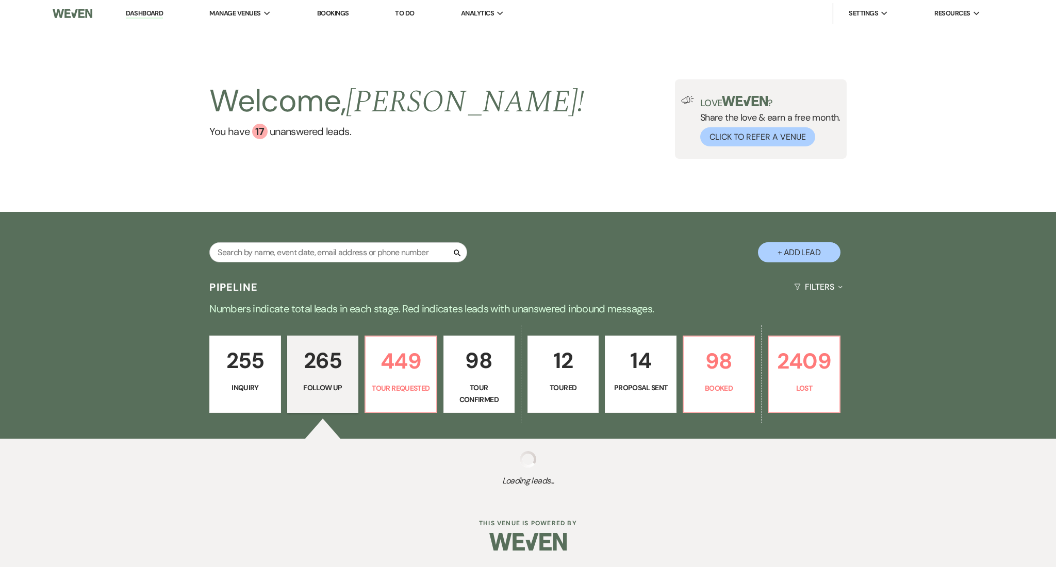
select select "9"
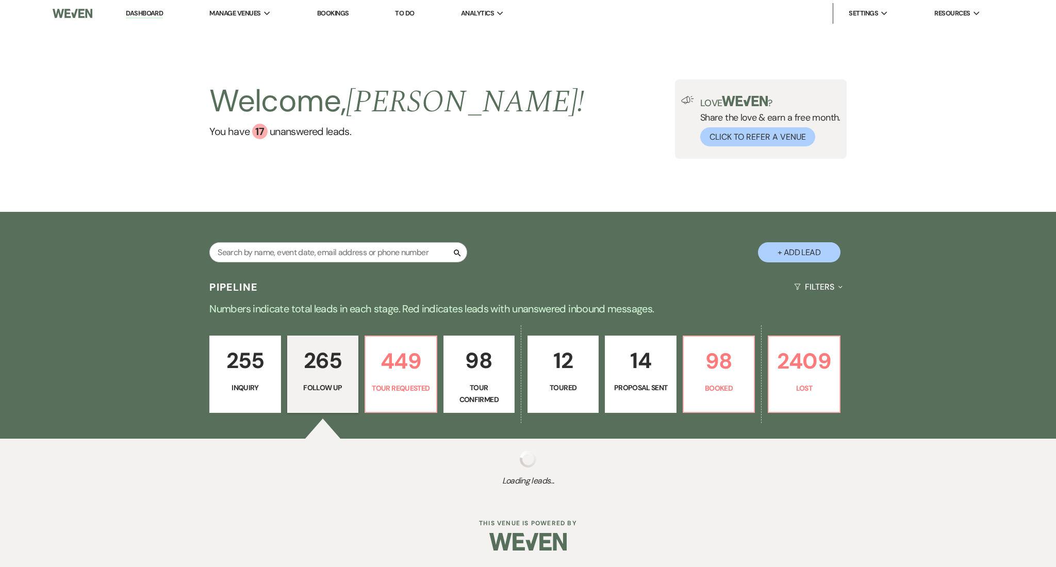
select select "9"
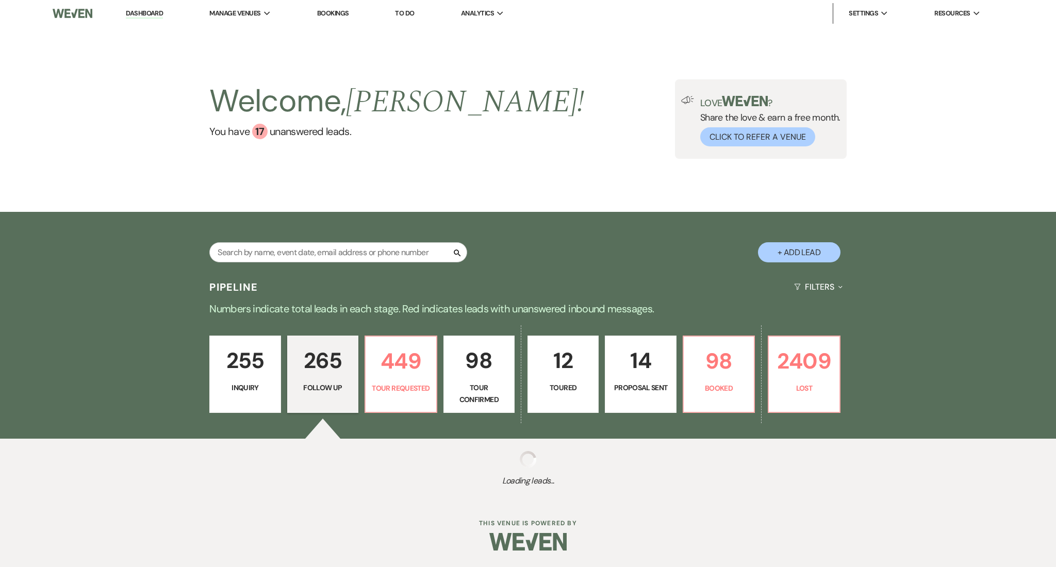
select select "9"
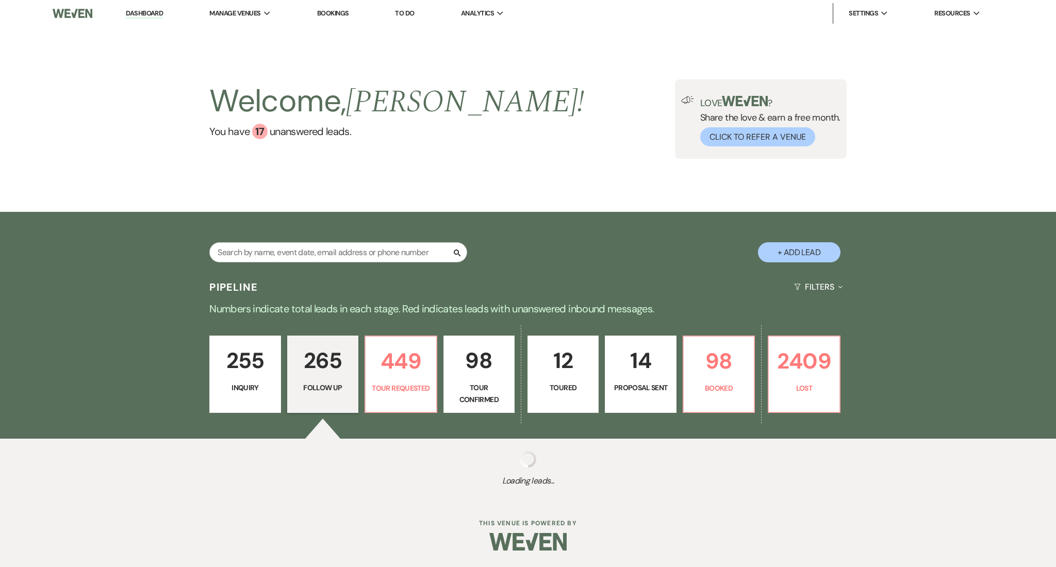
select select "9"
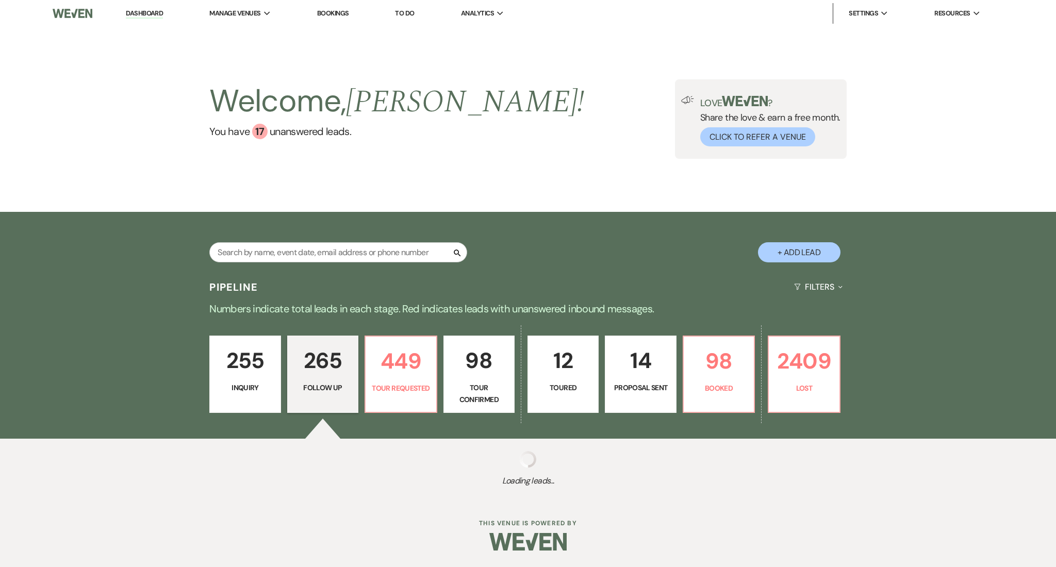
select select "9"
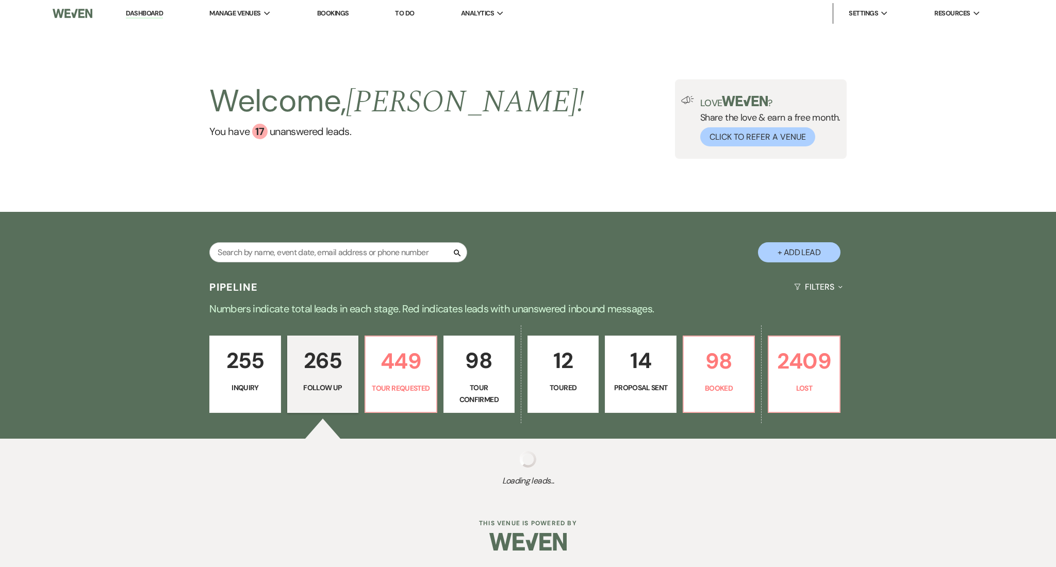
select select "9"
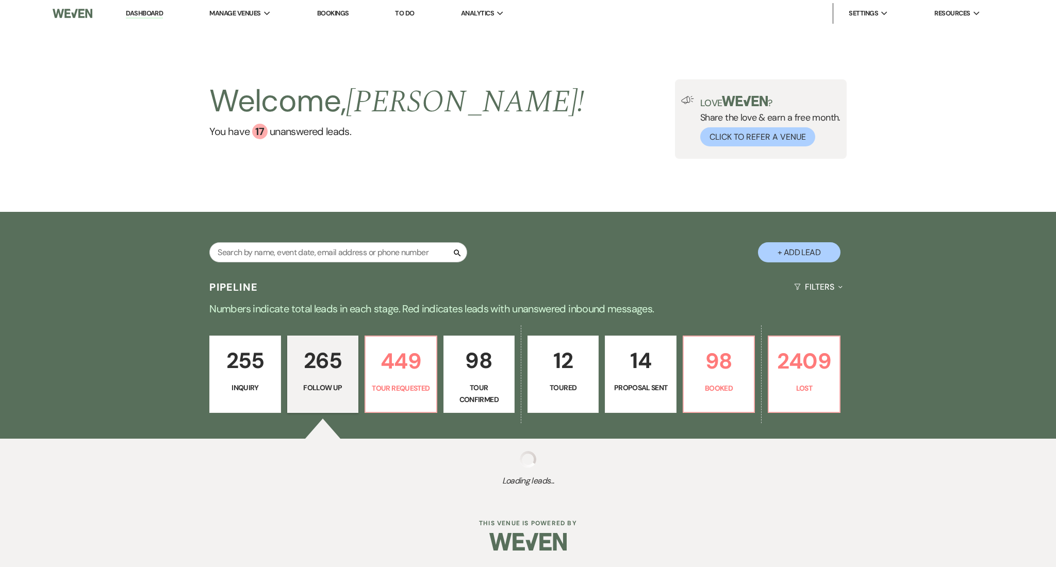
select select "9"
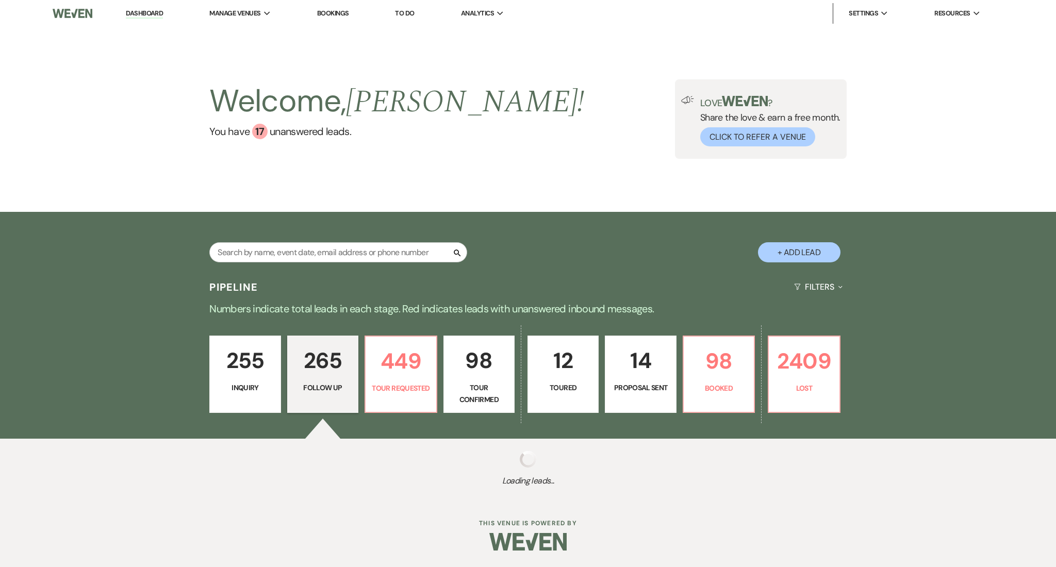
select select "9"
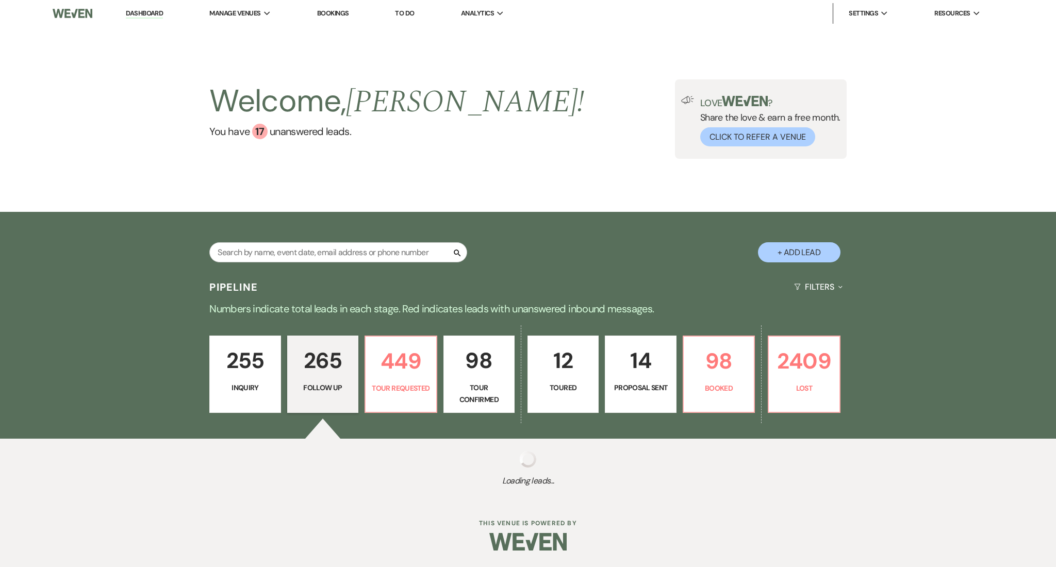
select select "9"
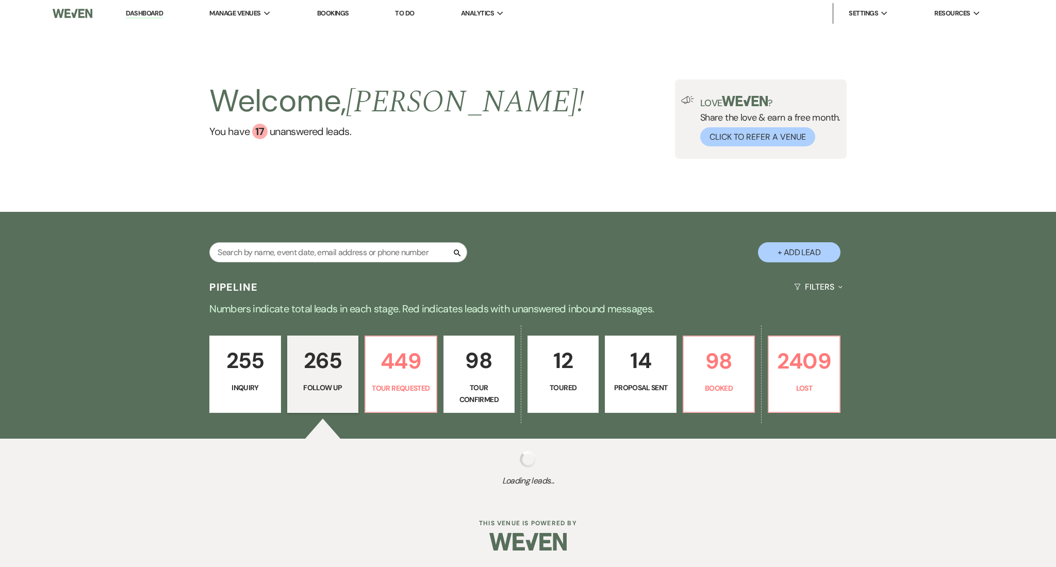
select select "9"
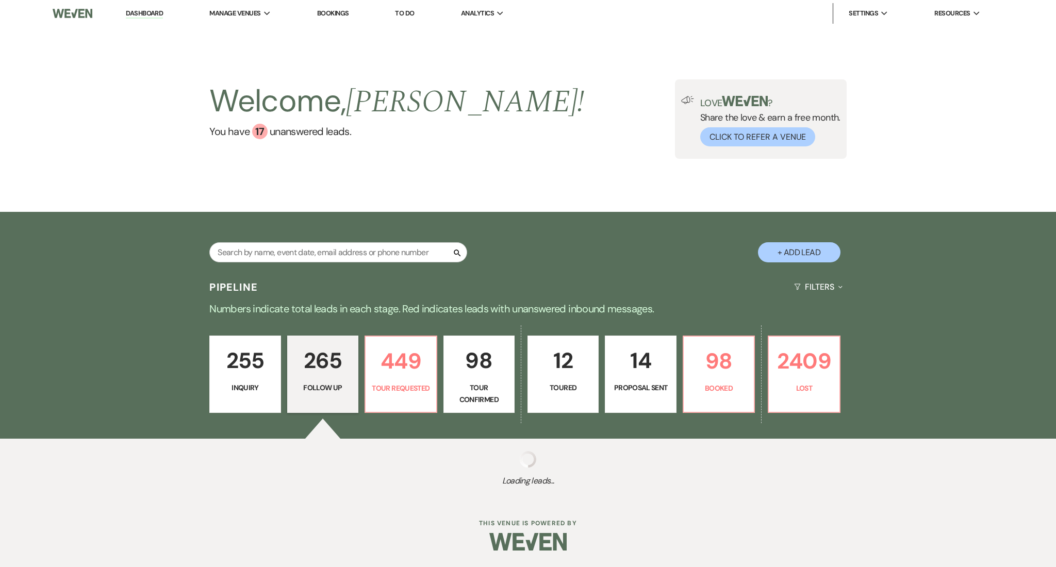
select select "9"
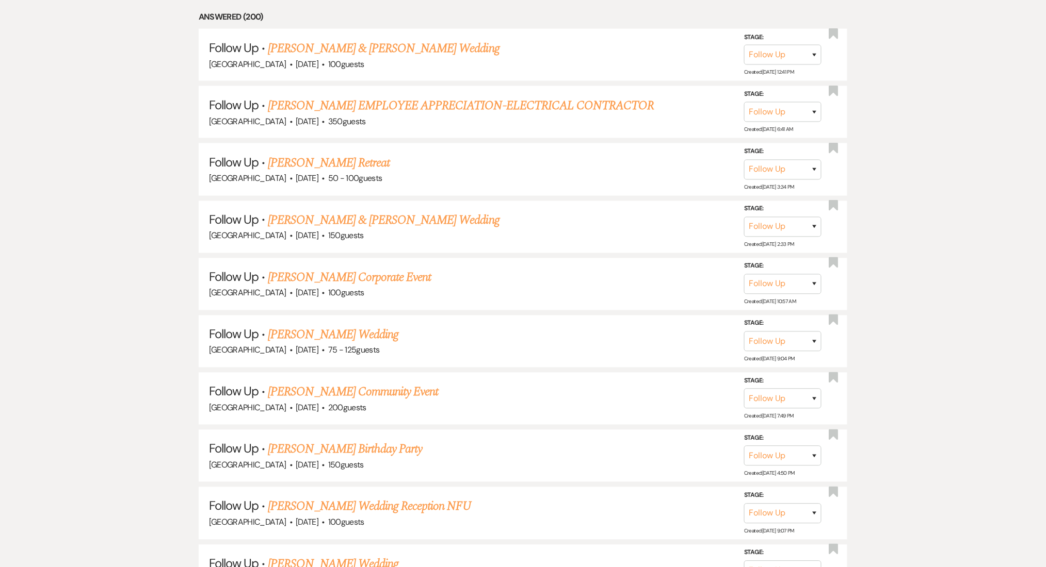
scroll to position [550, 0]
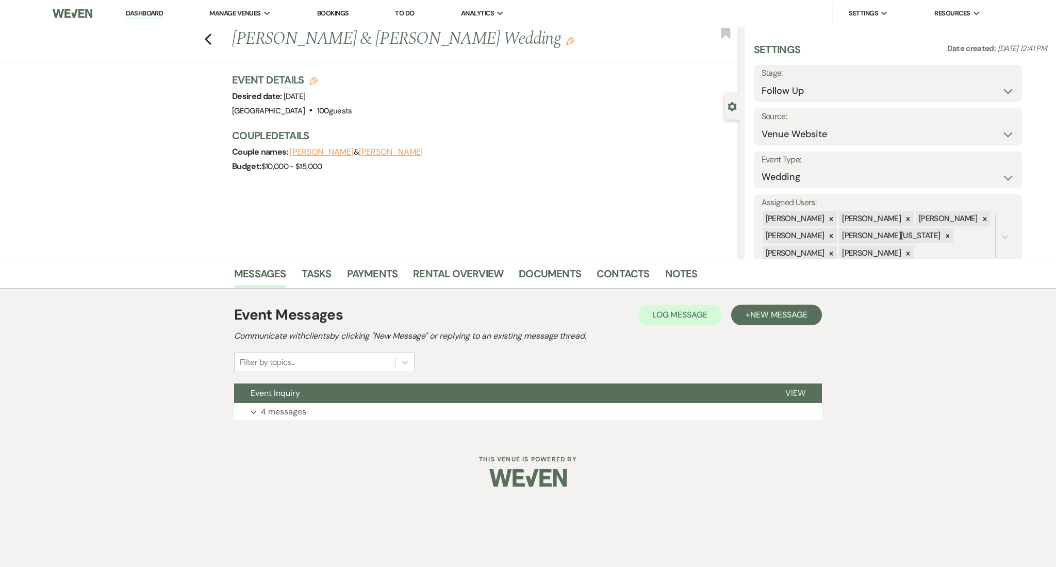
click at [273, 426] on div "Event Messages Log Log Message + New Message Communicate with clients by clicki…" at bounding box center [528, 362] width 588 height 147
click at [285, 412] on p "4 messages" at bounding box center [283, 411] width 45 height 13
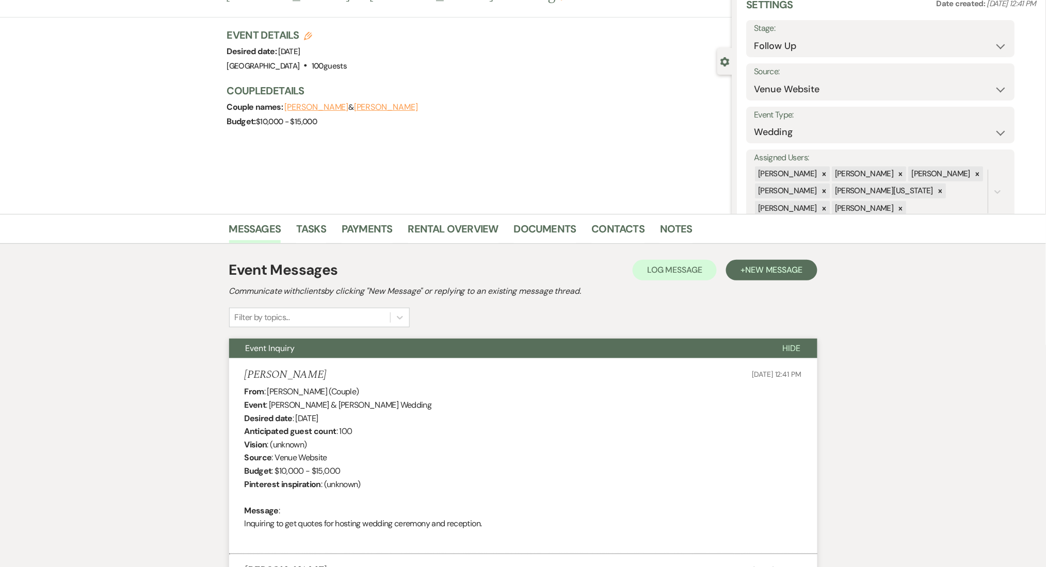
scroll to position [69, 0]
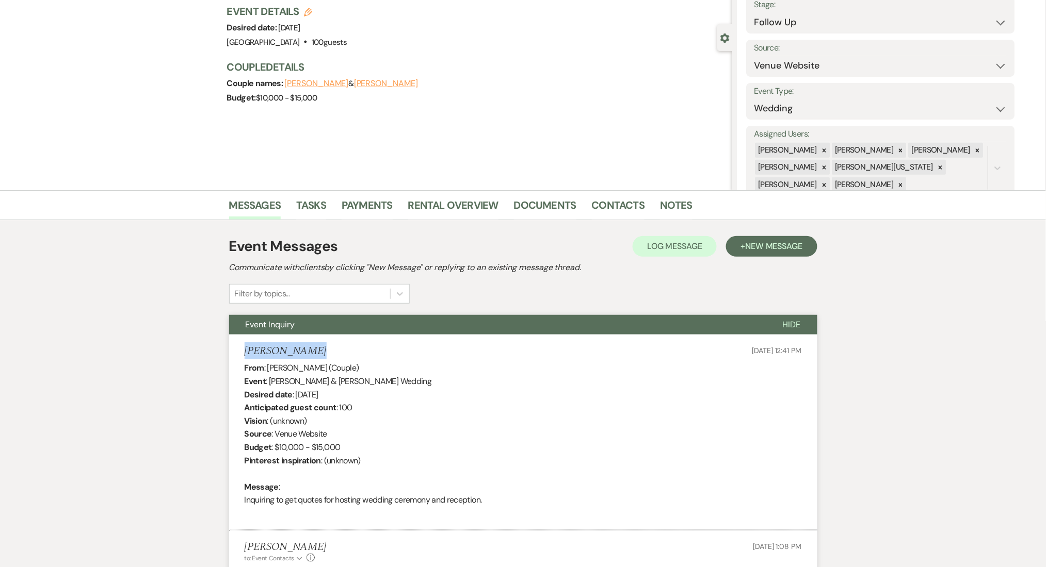
drag, startPoint x: 311, startPoint y: 353, endPoint x: 229, endPoint y: 353, distance: 82.0
click at [229, 353] on li "[PERSON_NAME] [DATE] 12:41 PM From : [PERSON_NAME] (Couple) Event : [PERSON_NAM…" at bounding box center [523, 433] width 588 height 197
copy h5 "[PERSON_NAME]"
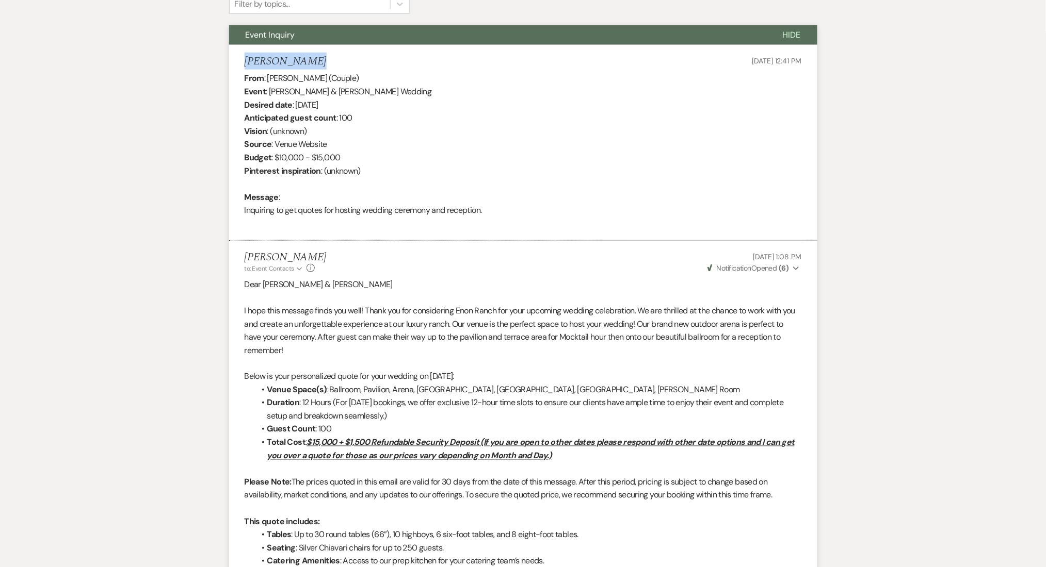
scroll to position [219, 0]
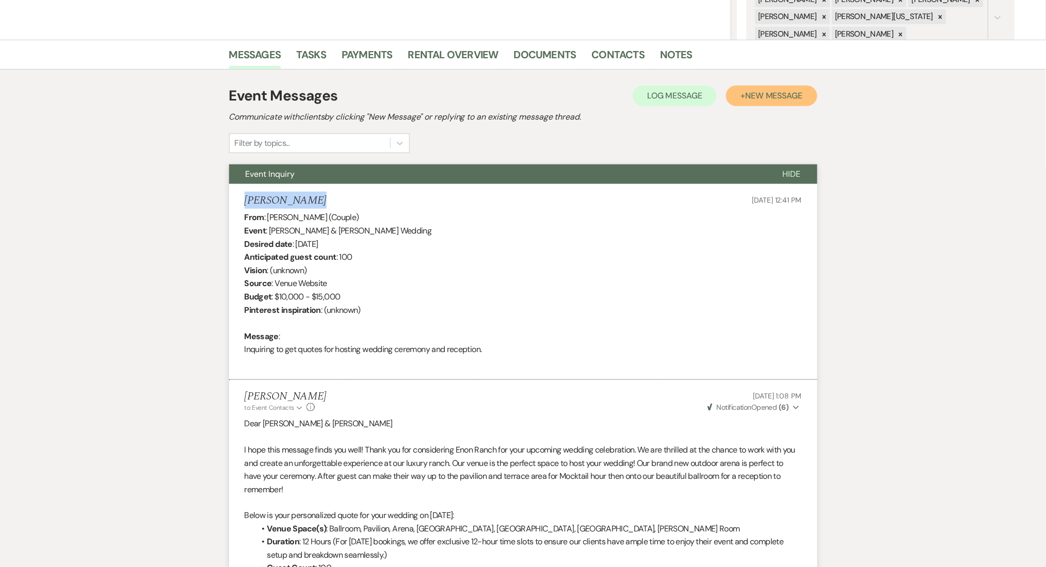
click at [766, 94] on span "New Message" at bounding box center [773, 95] width 57 height 11
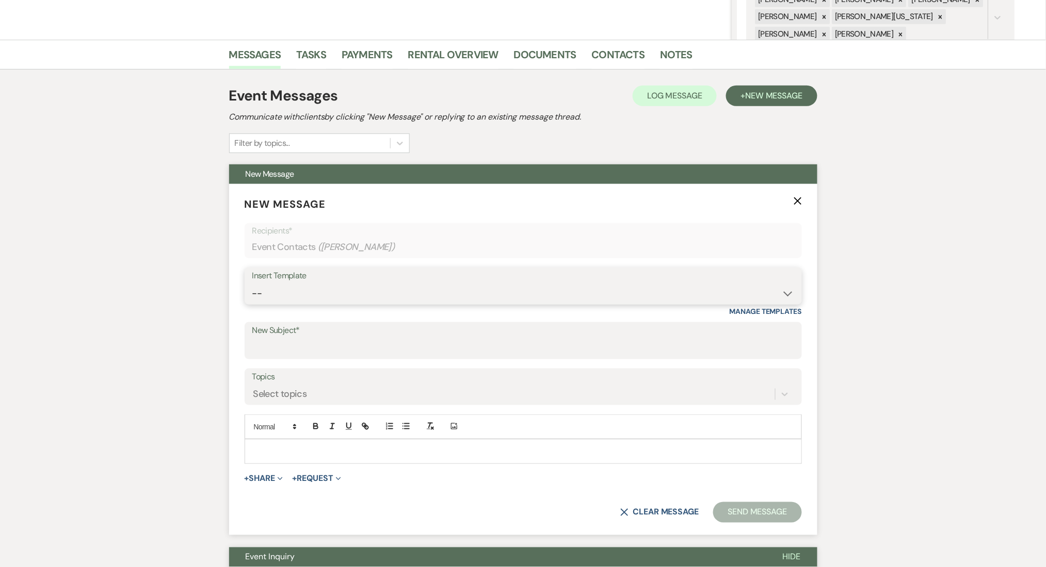
click at [308, 303] on select "-- Inquiry Follow Up Email #2 Contract Sending Template Payment Template Rental…" at bounding box center [523, 294] width 542 height 20
select select "4434"
click at [252, 284] on select "-- Inquiry Follow Up Email #2 Contract Sending Template Payment Template Rental…" at bounding box center [523, 294] width 542 height 20
type input "Enon Ranch Quote Follow up"
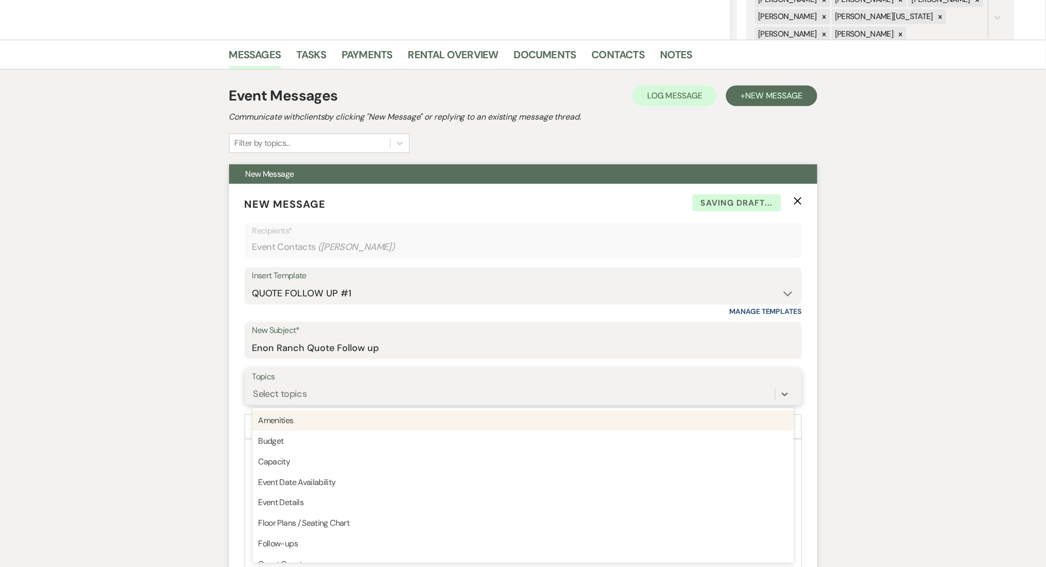
click at [254, 397] on div "Select topics" at bounding box center [280, 394] width 54 height 14
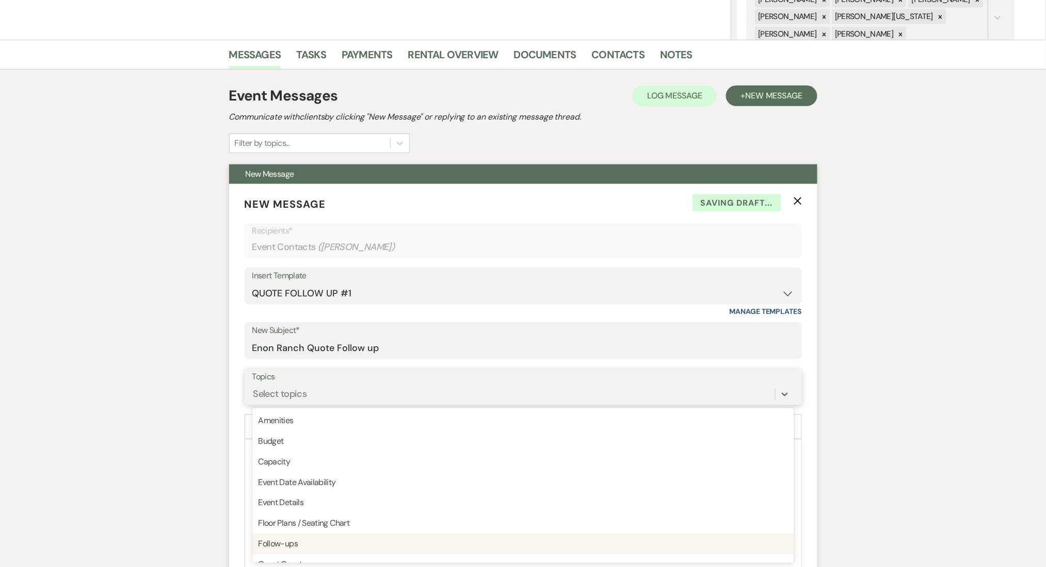
click at [279, 543] on div "Follow-ups" at bounding box center [523, 544] width 542 height 21
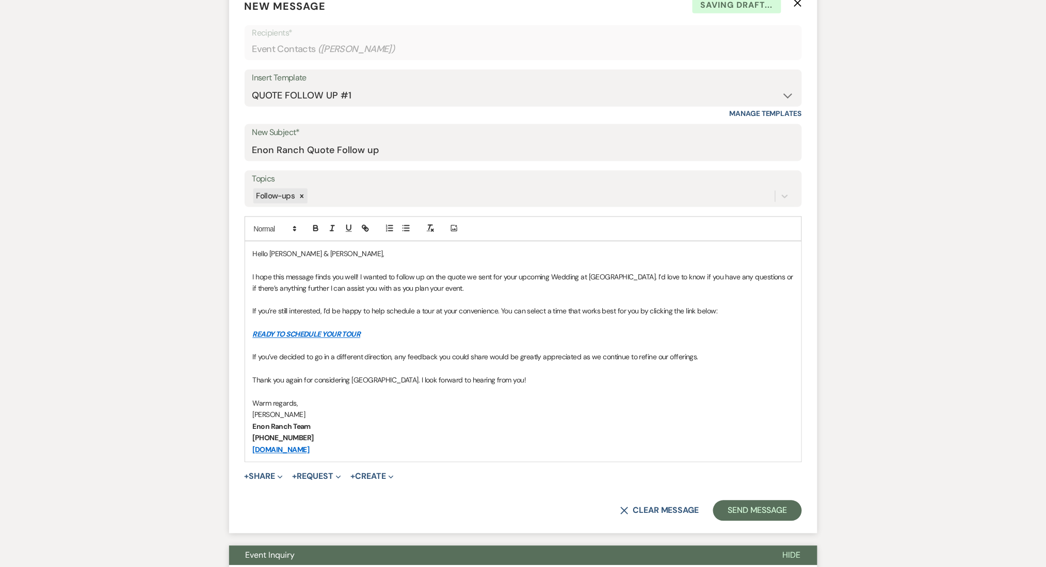
scroll to position [426, 0]
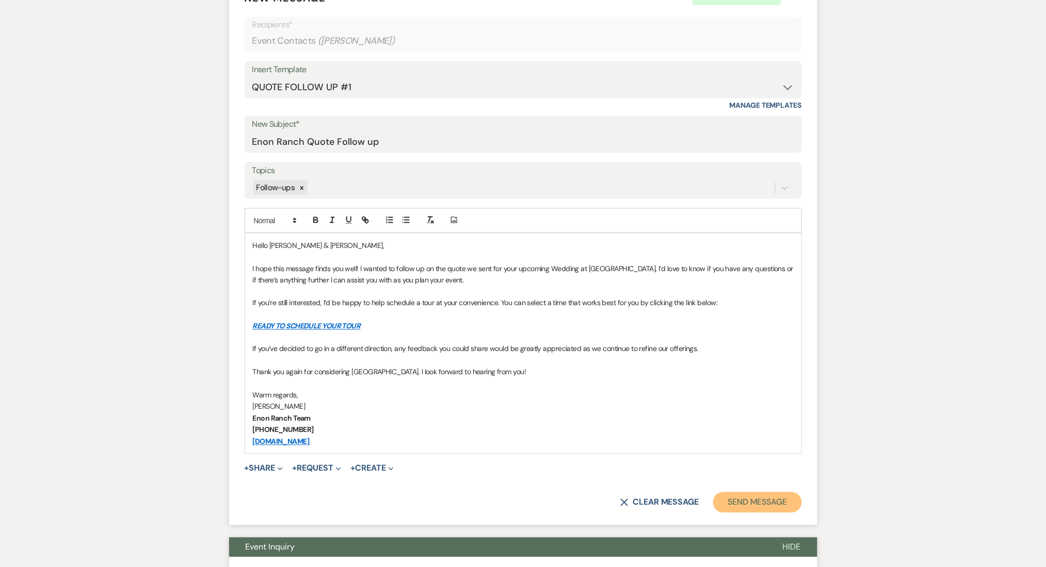
click at [758, 508] on button "Send Message" at bounding box center [757, 503] width 88 height 21
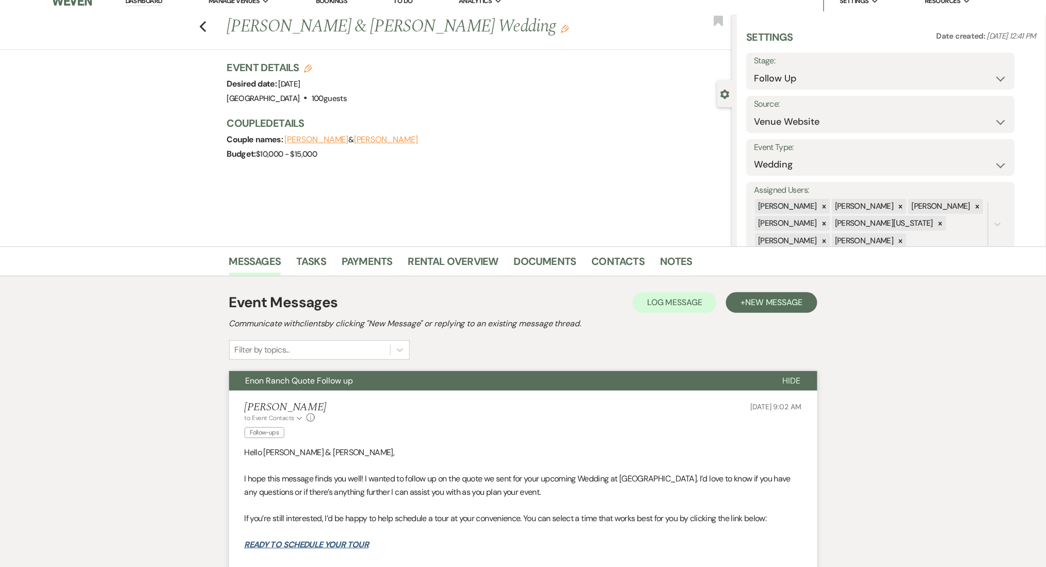
scroll to position [0, 0]
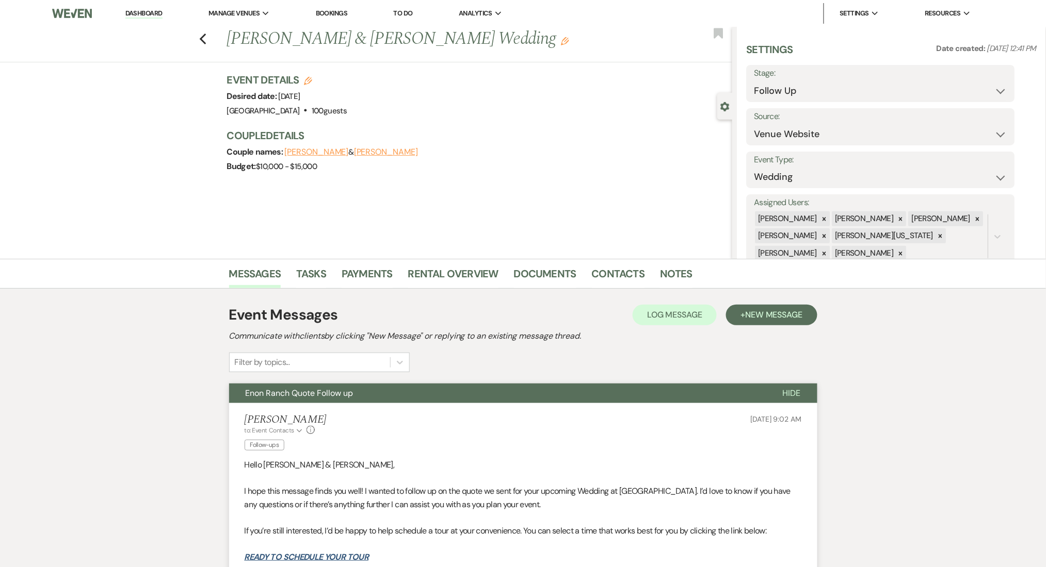
click at [549, 129] on h3 "Couple Details" at bounding box center [474, 135] width 495 height 14
